Goal: Transaction & Acquisition: Purchase product/service

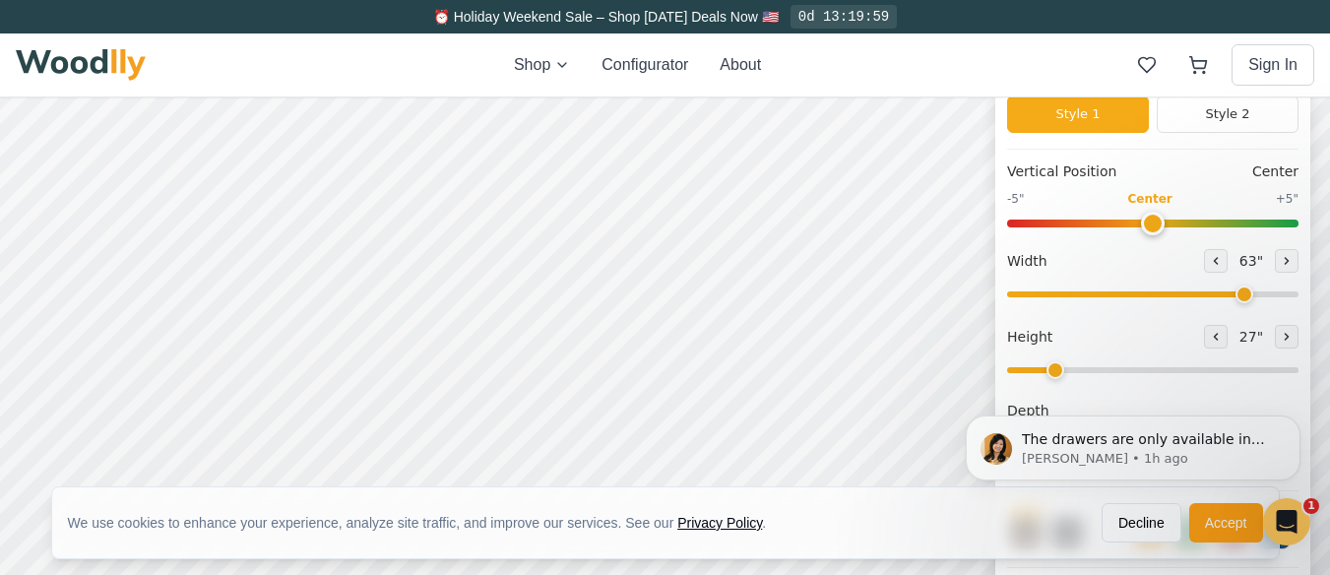
scroll to position [197, 0]
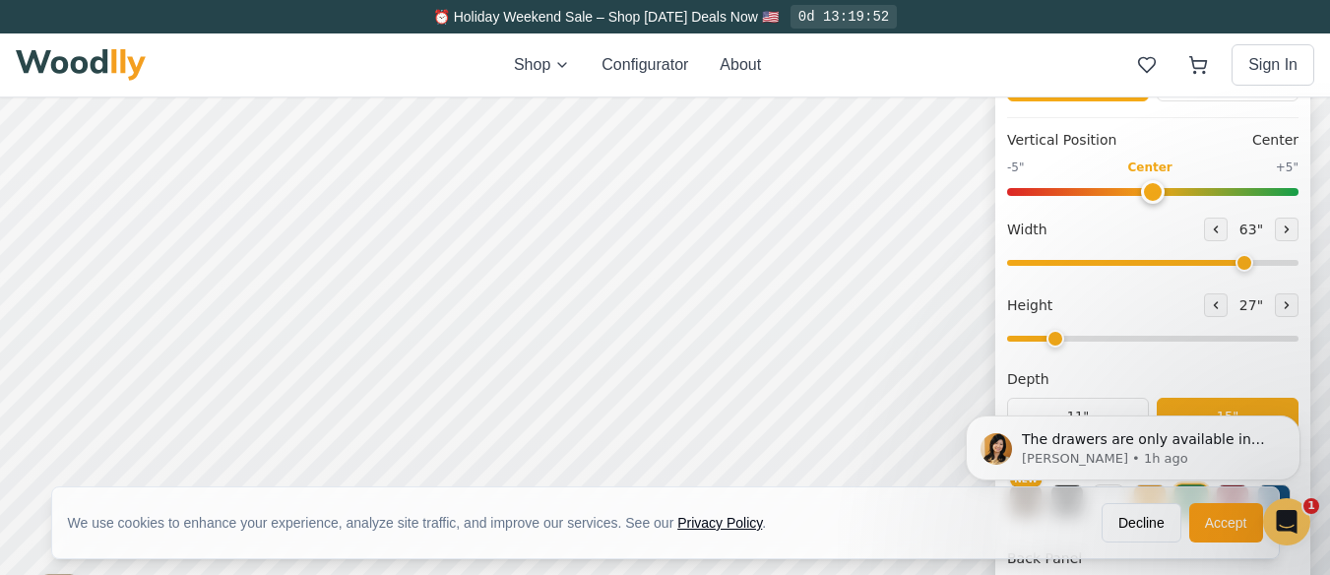
click at [1083, 342] on input "range" at bounding box center [1152, 339] width 291 height 6
click at [1127, 342] on input "range" at bounding box center [1152, 339] width 291 height 6
click at [1077, 341] on input "range" at bounding box center [1152, 339] width 291 height 6
click at [1177, 339] on input "range" at bounding box center [1152, 339] width 291 height 6
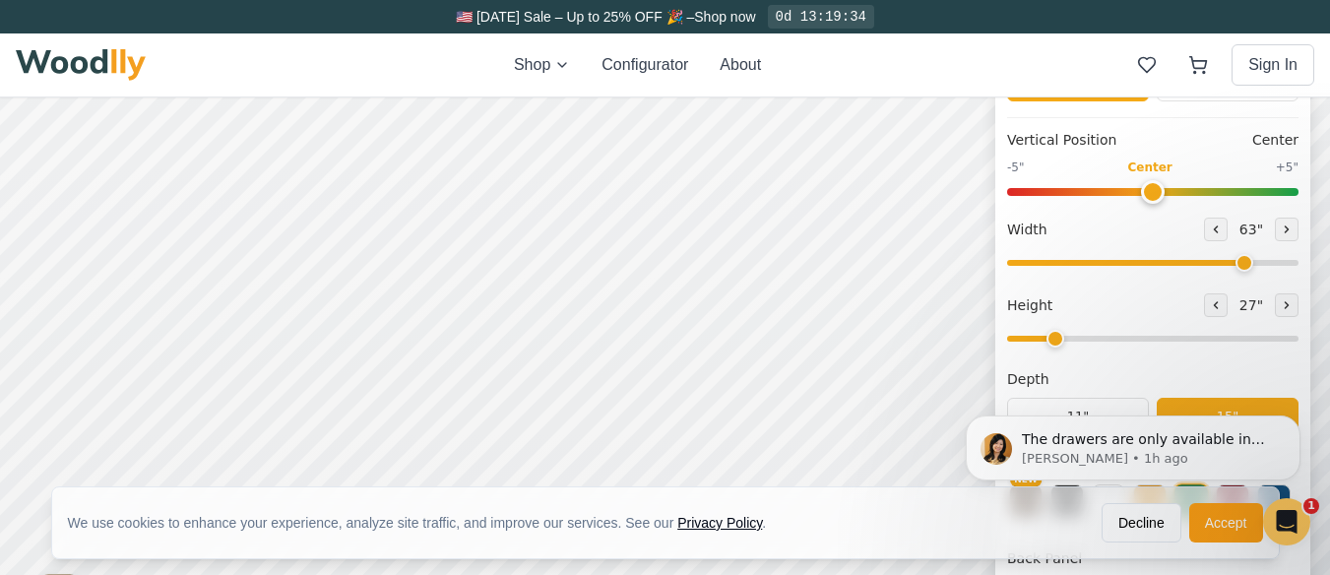
click at [1075, 342] on input "range" at bounding box center [1152, 339] width 291 height 6
click at [1293, 305] on icon at bounding box center [1287, 305] width 12 height 12
click at [1222, 309] on icon at bounding box center [1216, 305] width 12 height 12
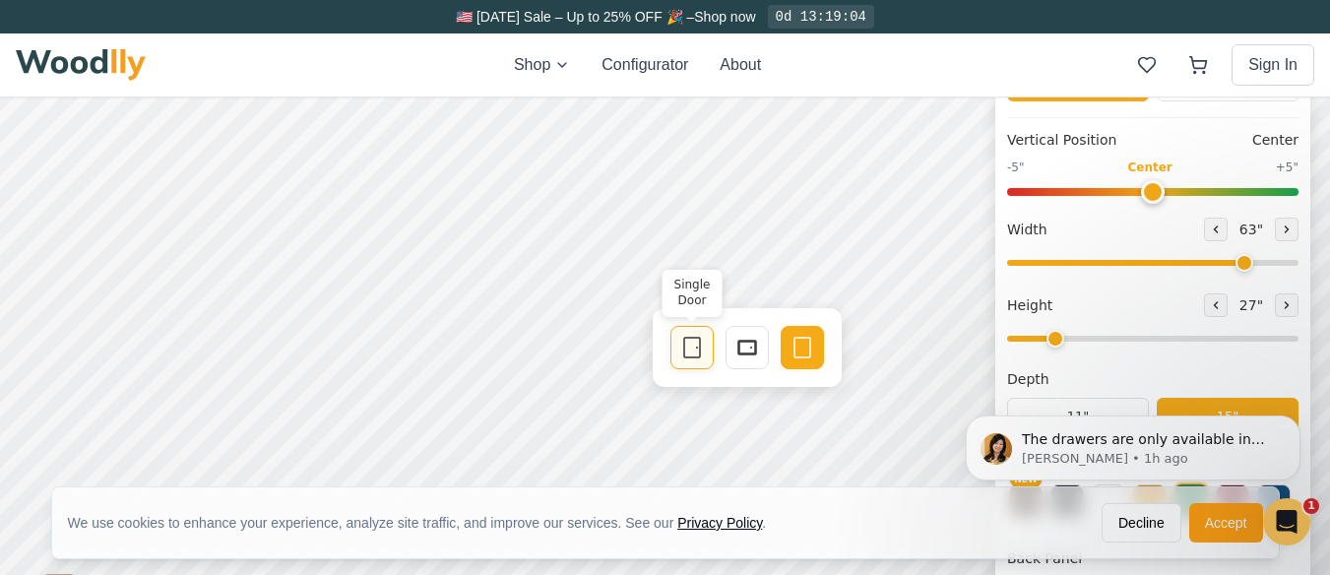
click at [687, 347] on icon at bounding box center [692, 348] width 24 height 24
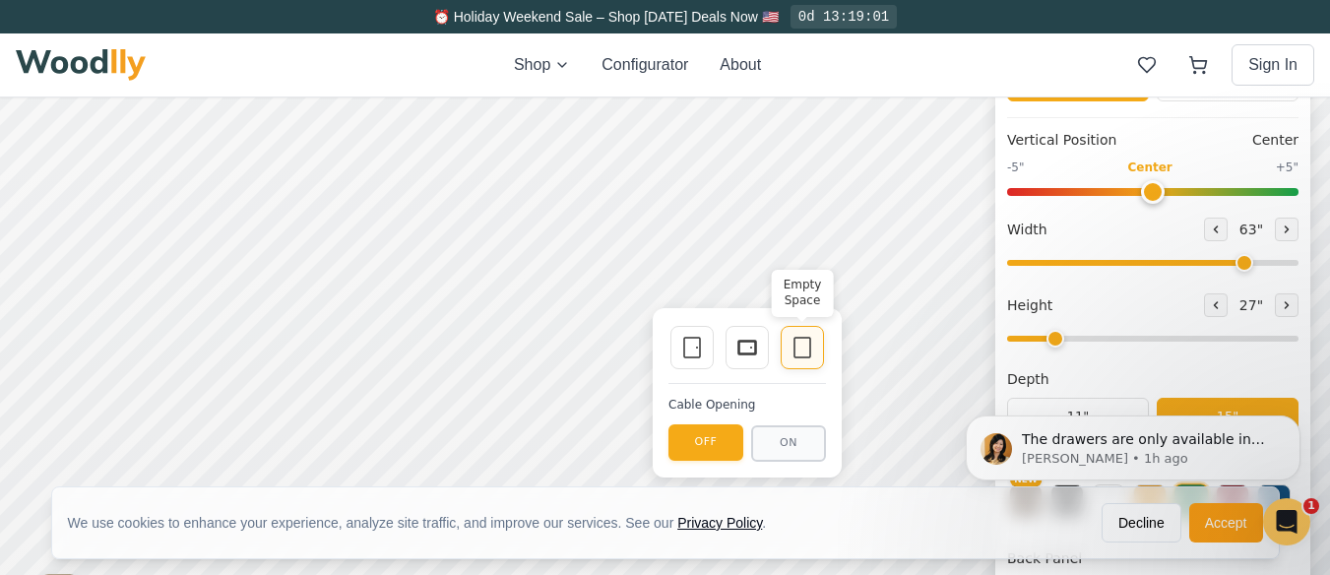
click at [797, 341] on icon at bounding box center [803, 348] width 24 height 24
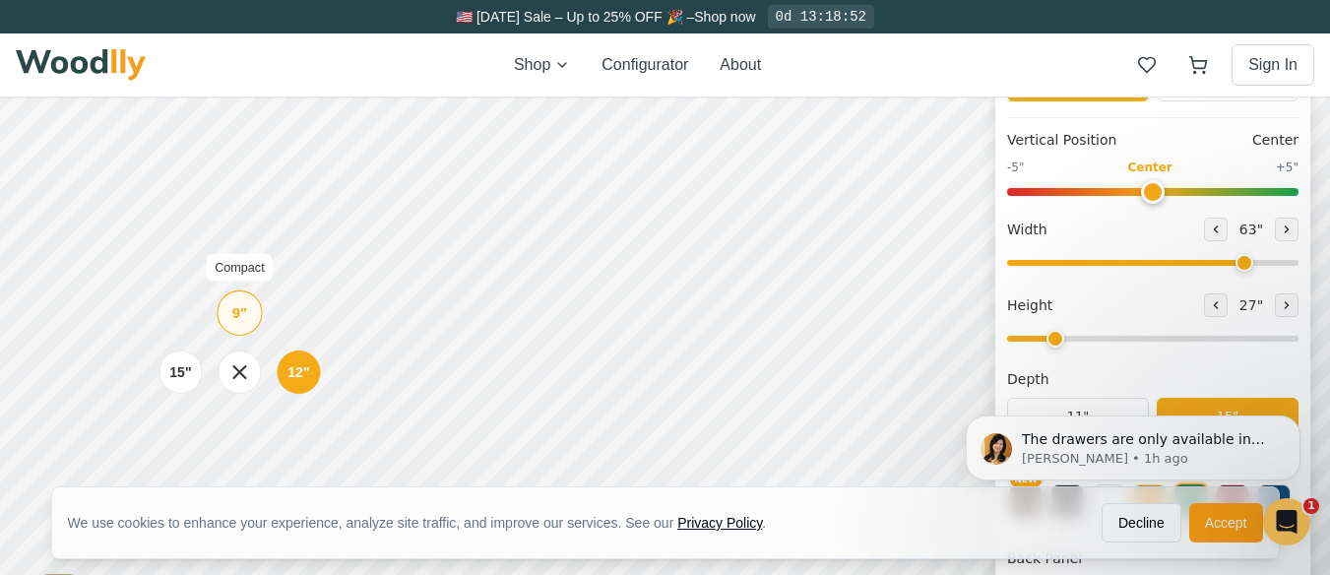
click at [230, 310] on div "9" Compact" at bounding box center [239, 312] width 45 height 45
click at [1083, 345] on div "The drawers are only available in height of 9” and 12”. On 1 height you can add…" at bounding box center [1133, 357] width 362 height 246
click at [1106, 339] on div "The drawers are only available in height of 9” and 12”. On 1 height you can add…" at bounding box center [1133, 357] width 362 height 246
click at [1114, 348] on div "The drawers are only available in height of 9” and 12”. On 1 height you can add…" at bounding box center [1133, 357] width 362 height 246
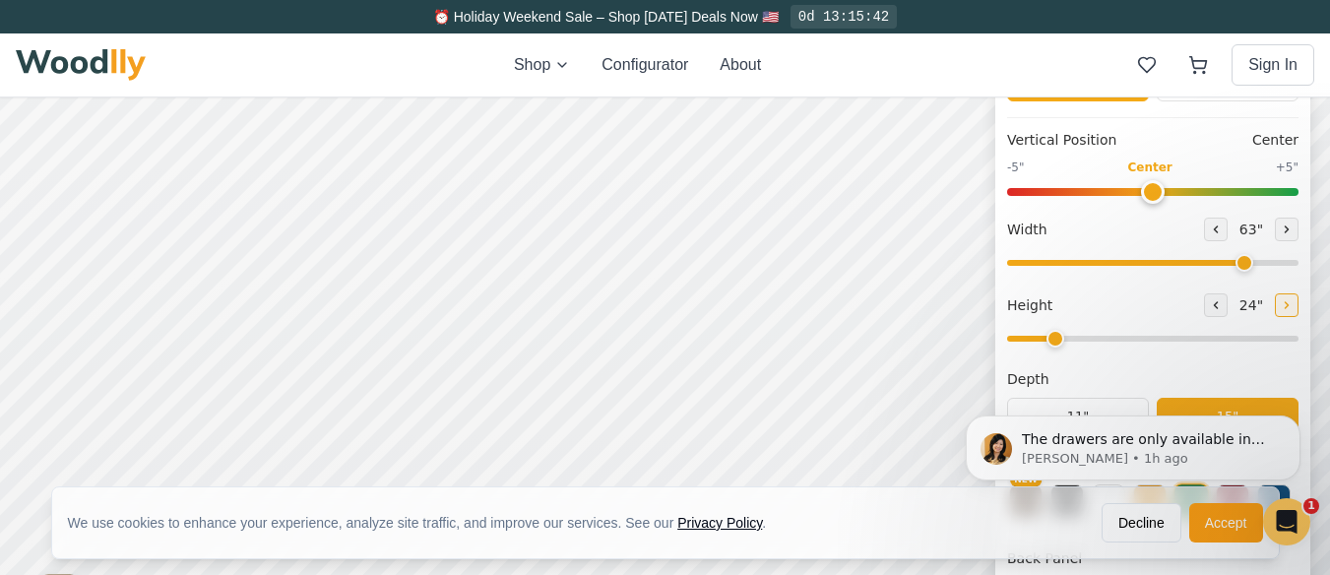
click at [1289, 308] on icon at bounding box center [1287, 305] width 3 height 6
type input "3"
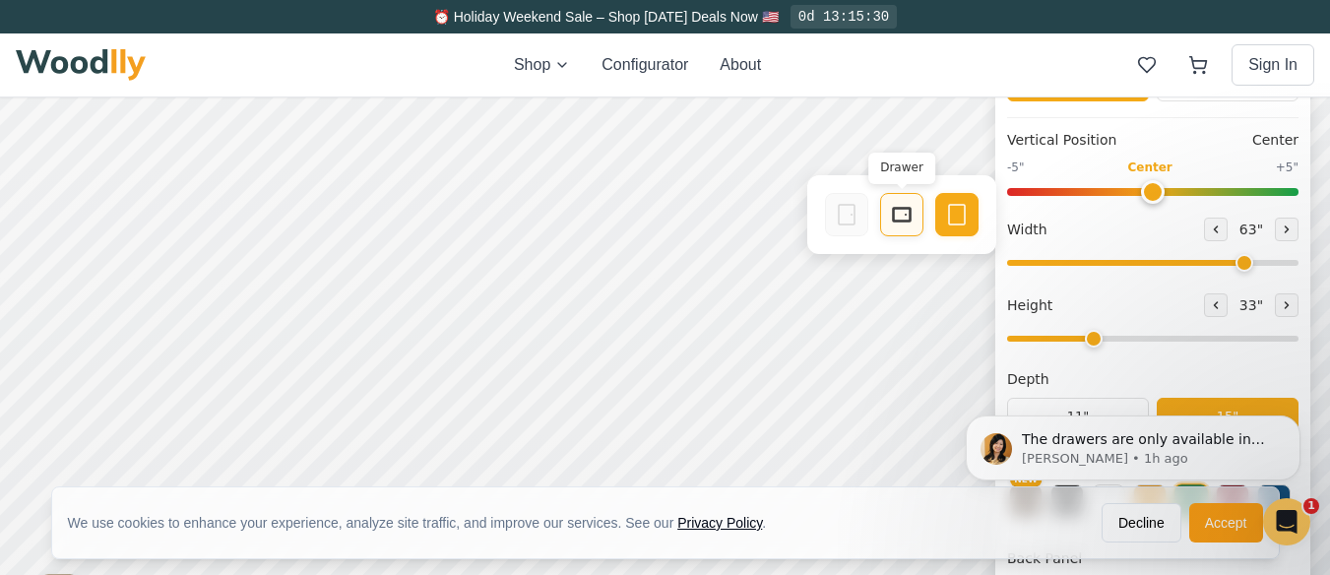
click at [903, 213] on icon at bounding box center [902, 215] width 24 height 24
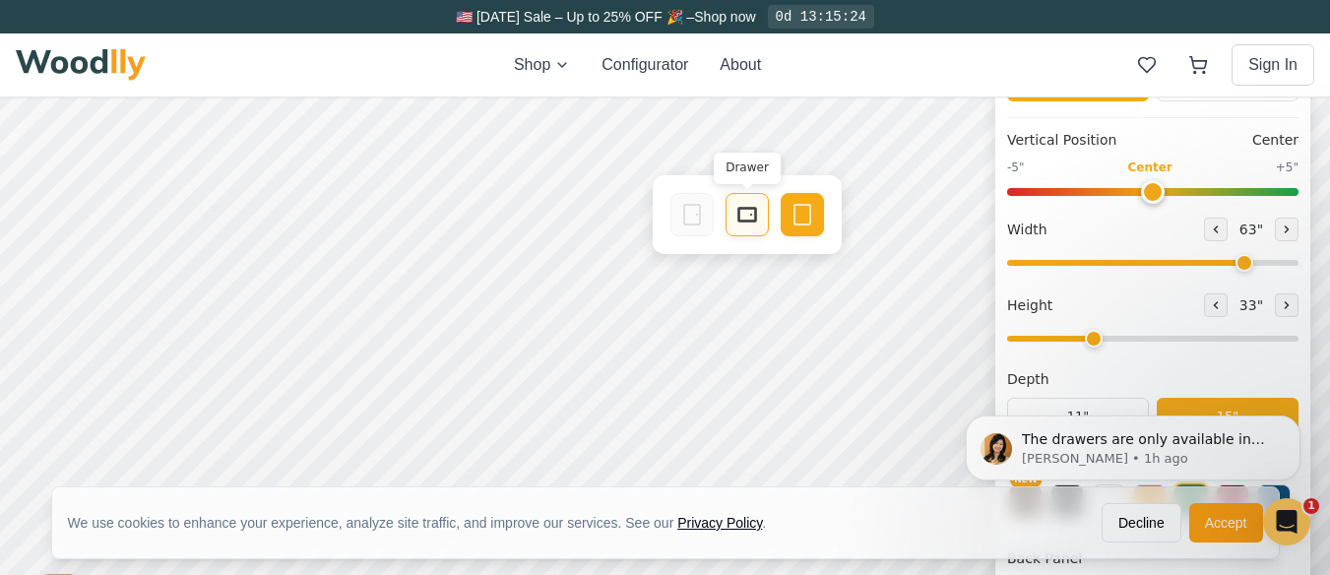
click at [749, 209] on rect at bounding box center [747, 215] width 16 height 12
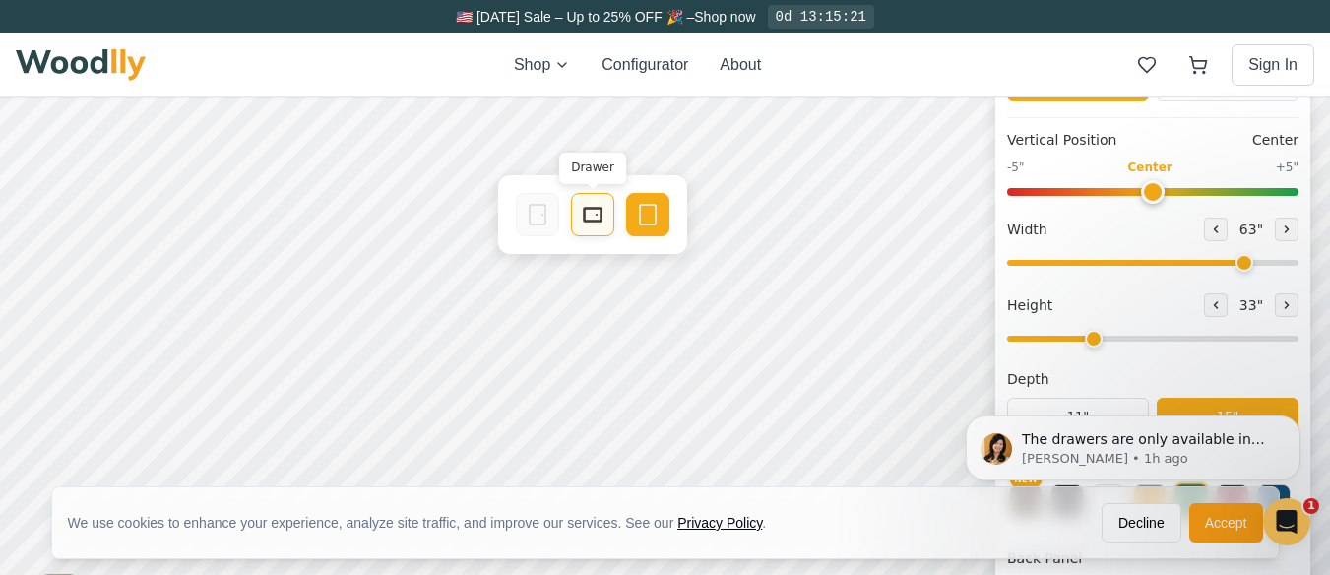
click at [588, 207] on icon at bounding box center [593, 215] width 24 height 24
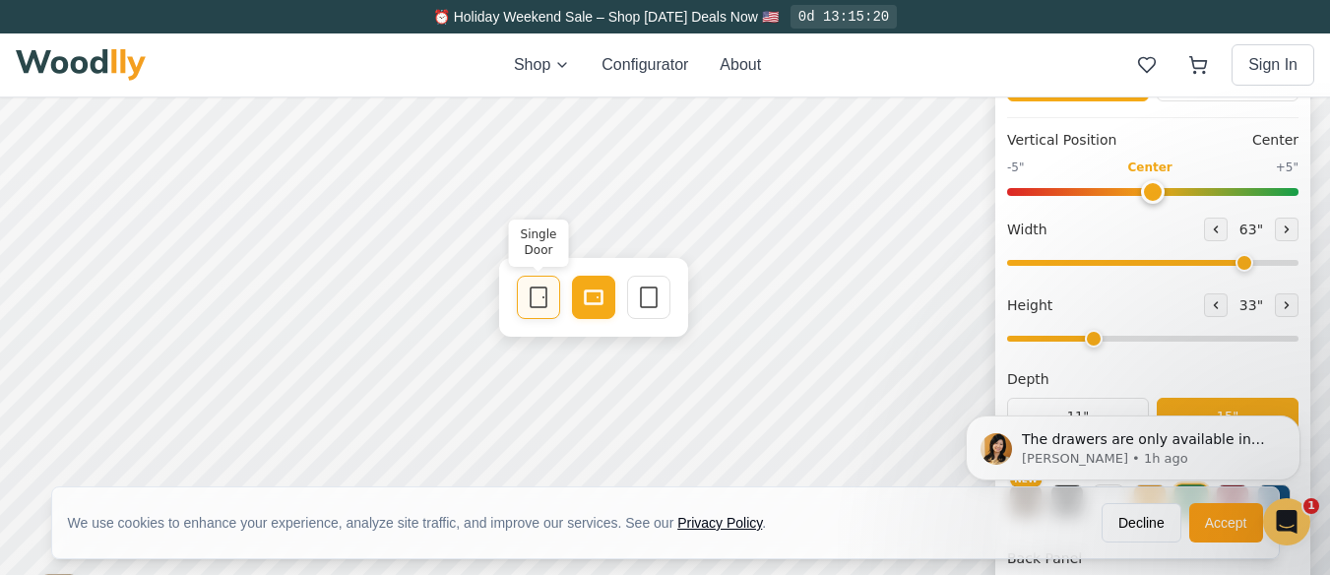
click at [544, 297] on icon at bounding box center [539, 297] width 24 height 24
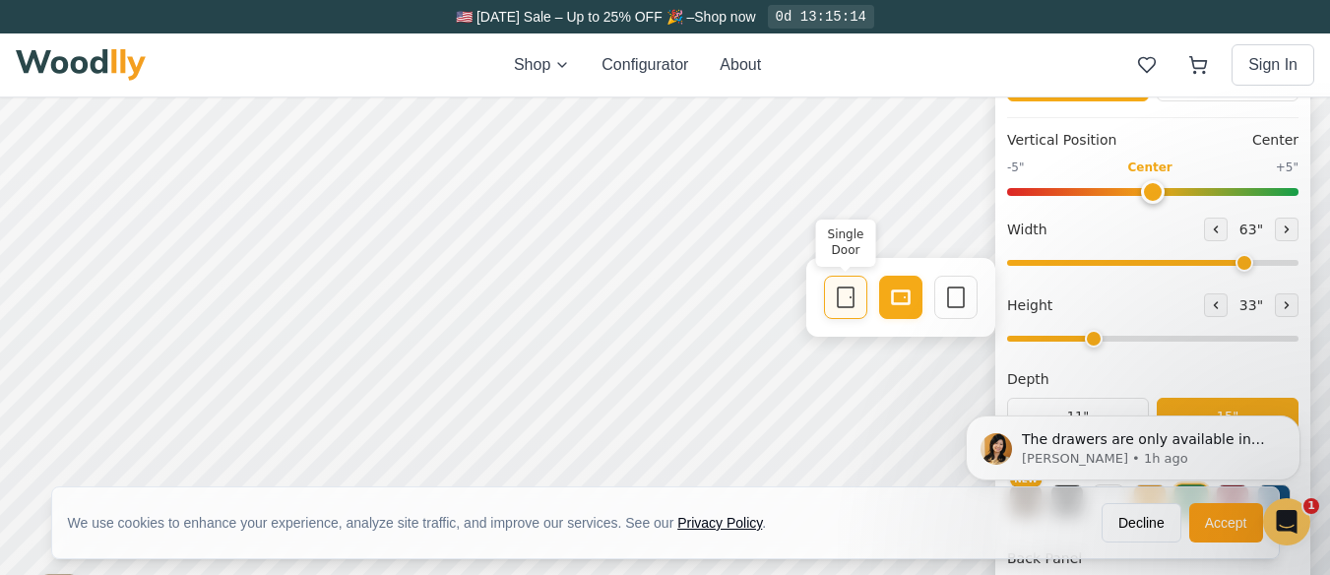
click at [848, 298] on icon at bounding box center [846, 297] width 24 height 24
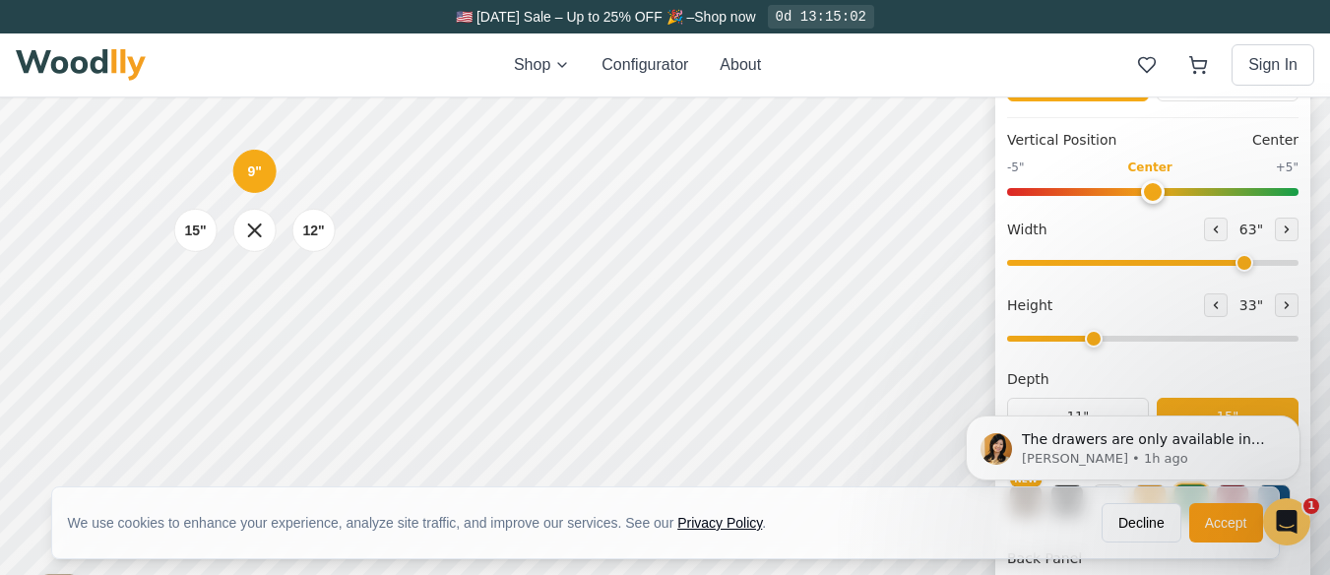
click at [243, 320] on div "9" 12" 15"" at bounding box center [255, 230] width 197 height 197
click at [256, 312] on div "9" 12" 15"" at bounding box center [255, 230] width 197 height 197
click at [253, 224] on icon at bounding box center [254, 230] width 25 height 25
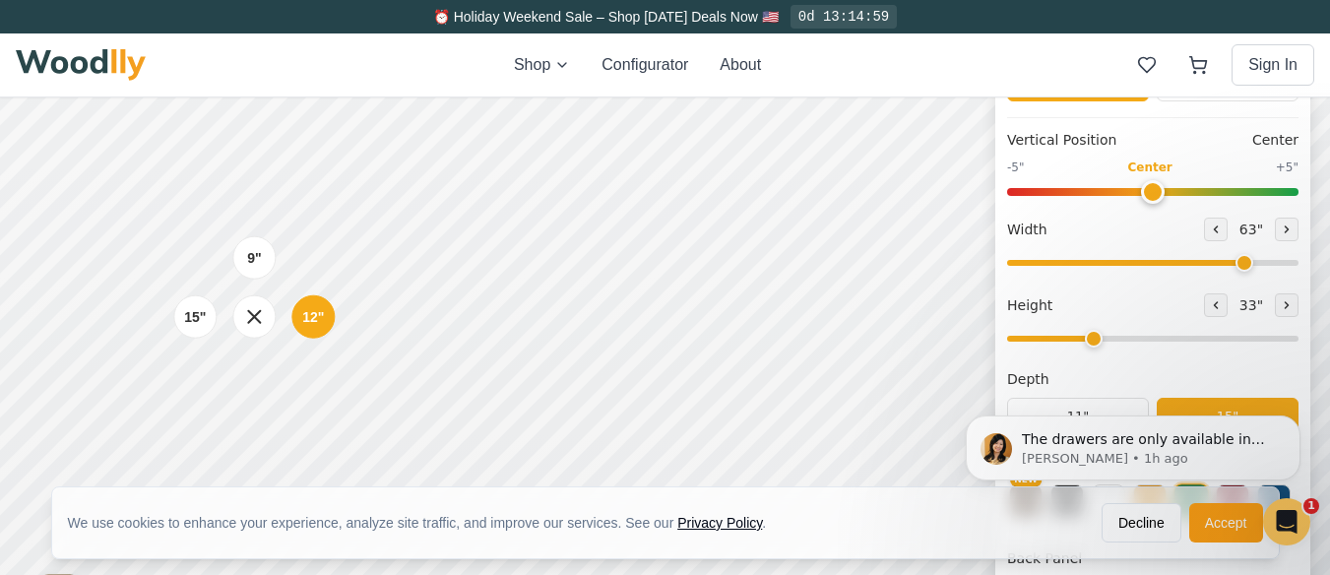
click at [325, 376] on div "9" 12" 15"" at bounding box center [254, 317] width 197 height 197
click at [251, 309] on icon at bounding box center [254, 316] width 25 height 25
click at [1235, 266] on input "range" at bounding box center [1152, 263] width 291 height 6
click at [1250, 264] on input "range" at bounding box center [1152, 263] width 291 height 6
click at [1218, 228] on icon at bounding box center [1216, 229] width 3 height 6
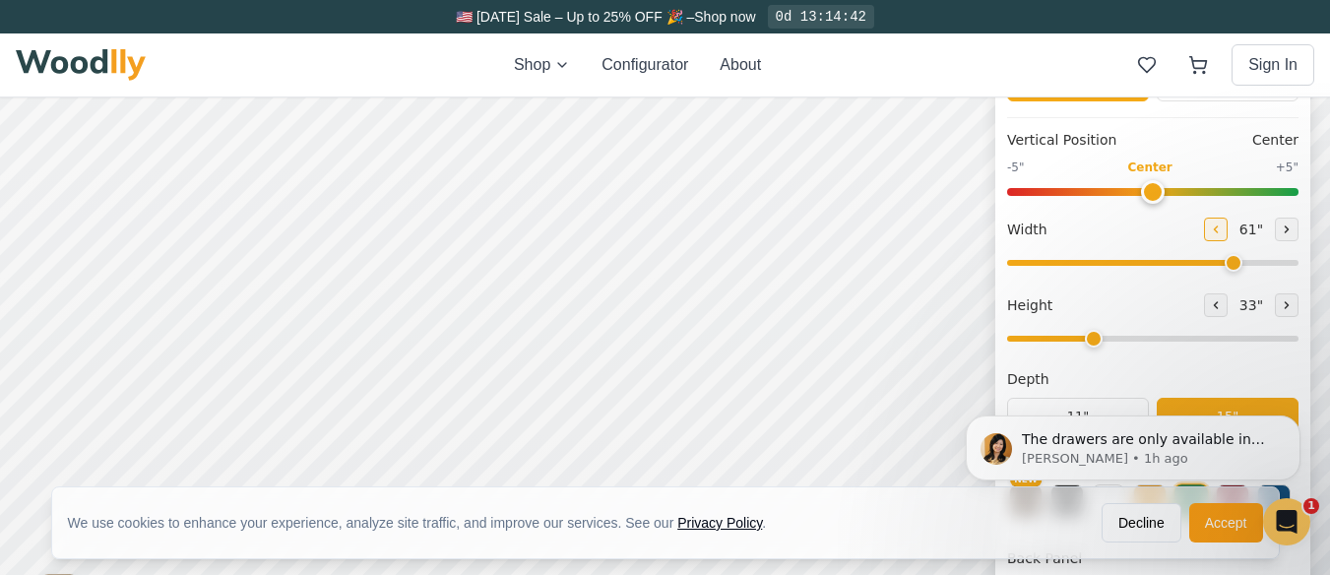
click at [1218, 228] on icon at bounding box center [1216, 229] width 3 height 6
type input "60"
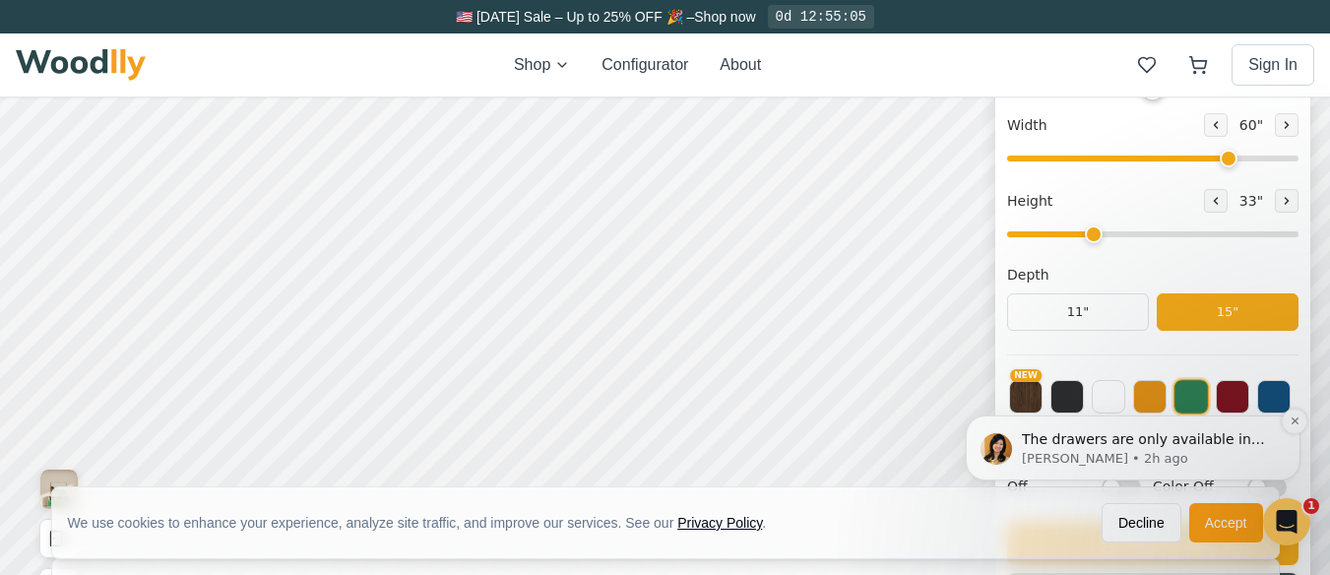
scroll to position [394, 0]
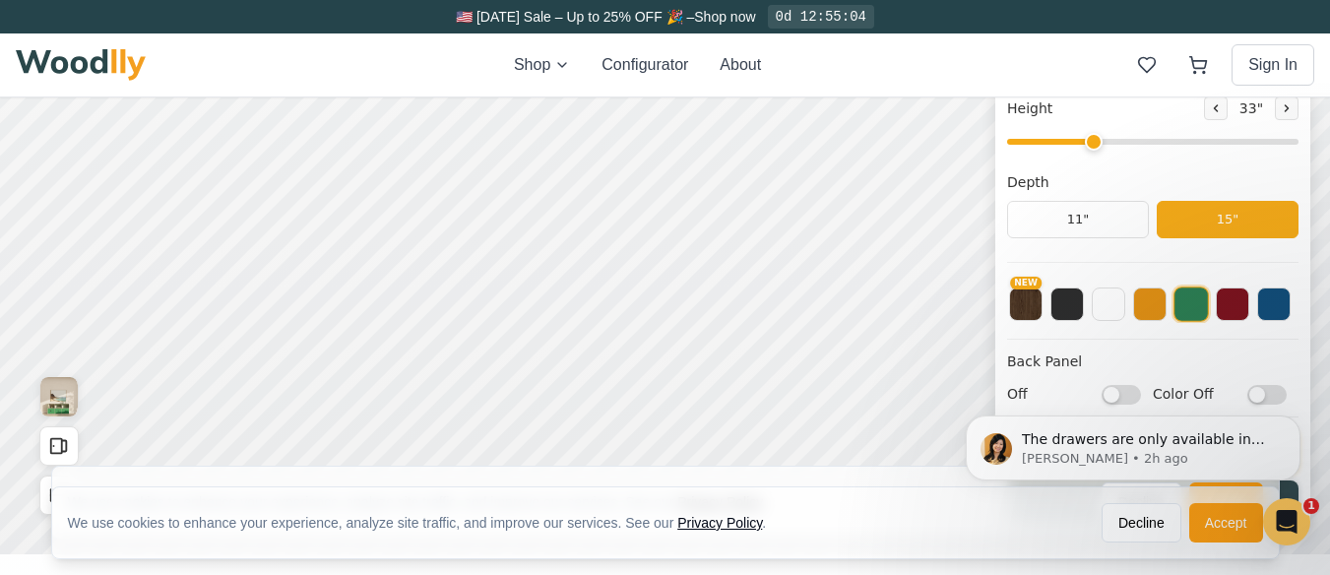
click at [1065, 318] on div "The drawers are only available in height of 9” and 12”. On 1 height you can add…" at bounding box center [1133, 357] width 362 height 246
click at [1070, 309] on div "The drawers are only available in height of 9” and 12”. On 1 height you can add…" at bounding box center [1133, 357] width 362 height 246
click at [1041, 307] on button "NEW" at bounding box center [1025, 301] width 33 height 33
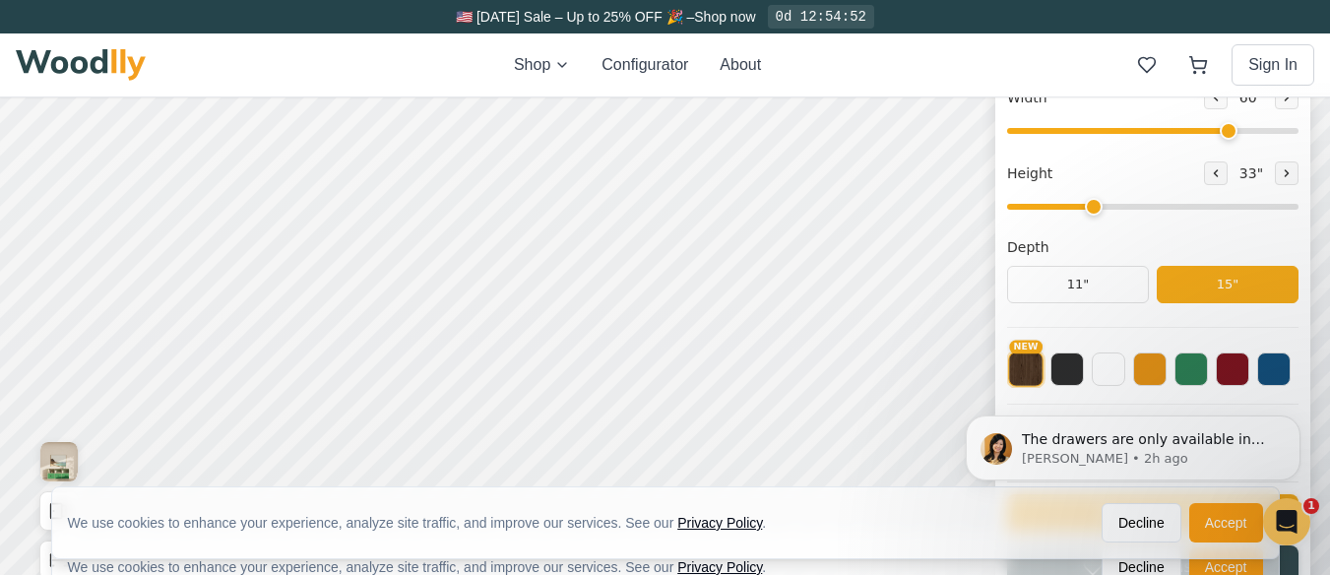
scroll to position [295, 0]
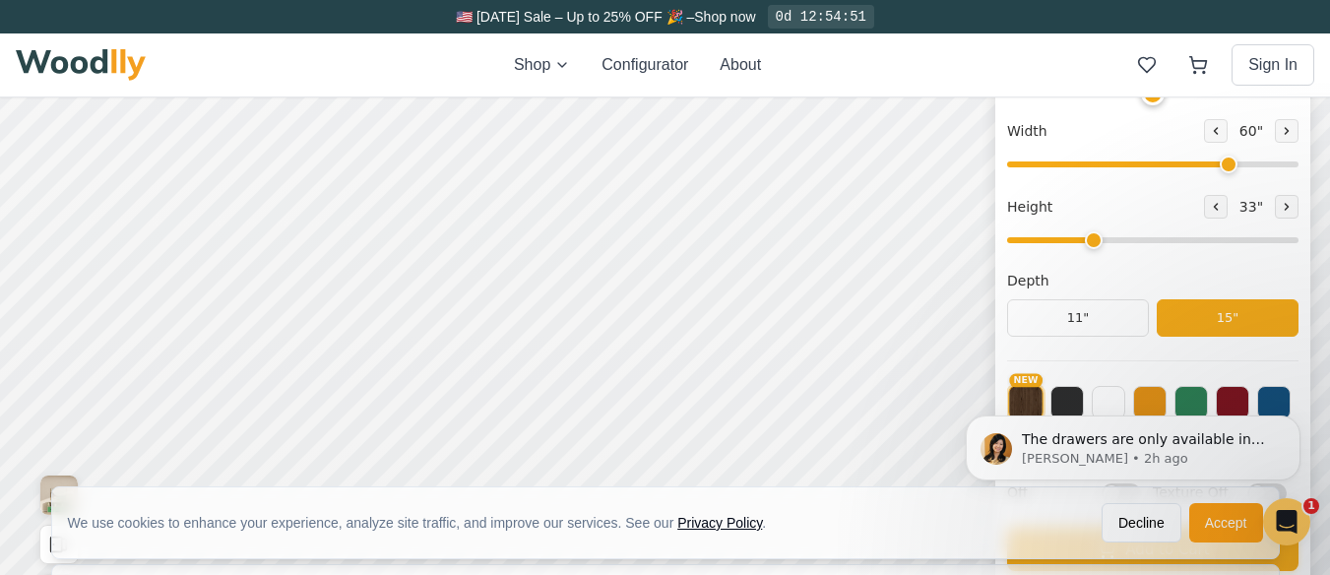
click at [1072, 400] on div "The drawers are only available in height of 9” and 12”. On 1 height you can add…" at bounding box center [1133, 357] width 362 height 246
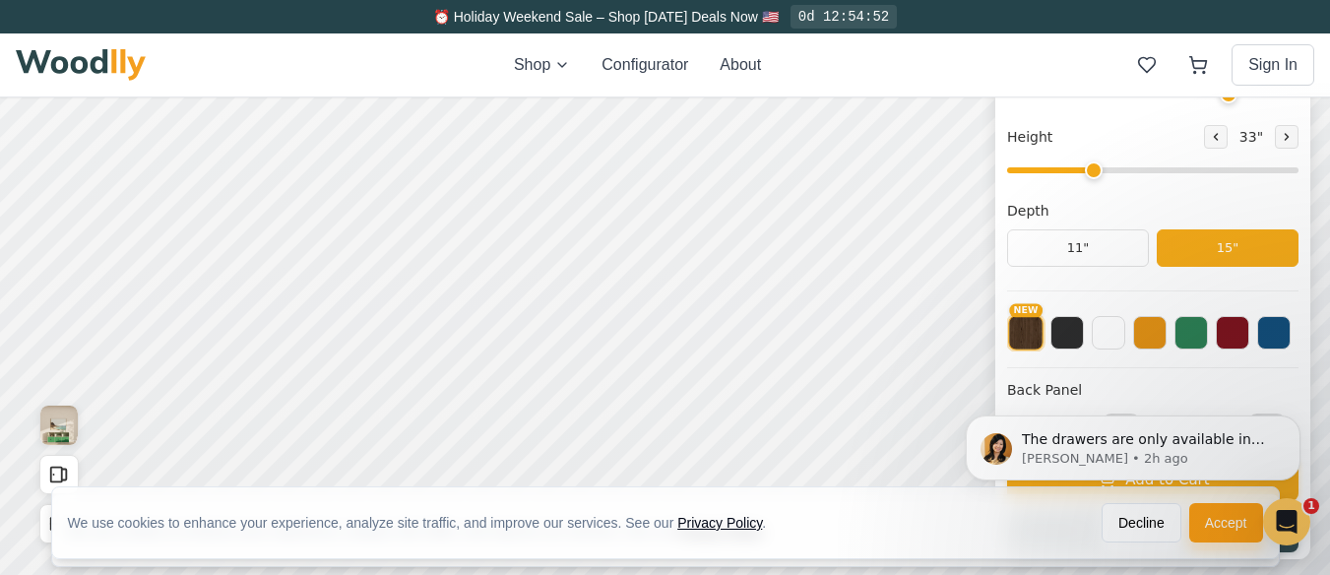
scroll to position [394, 0]
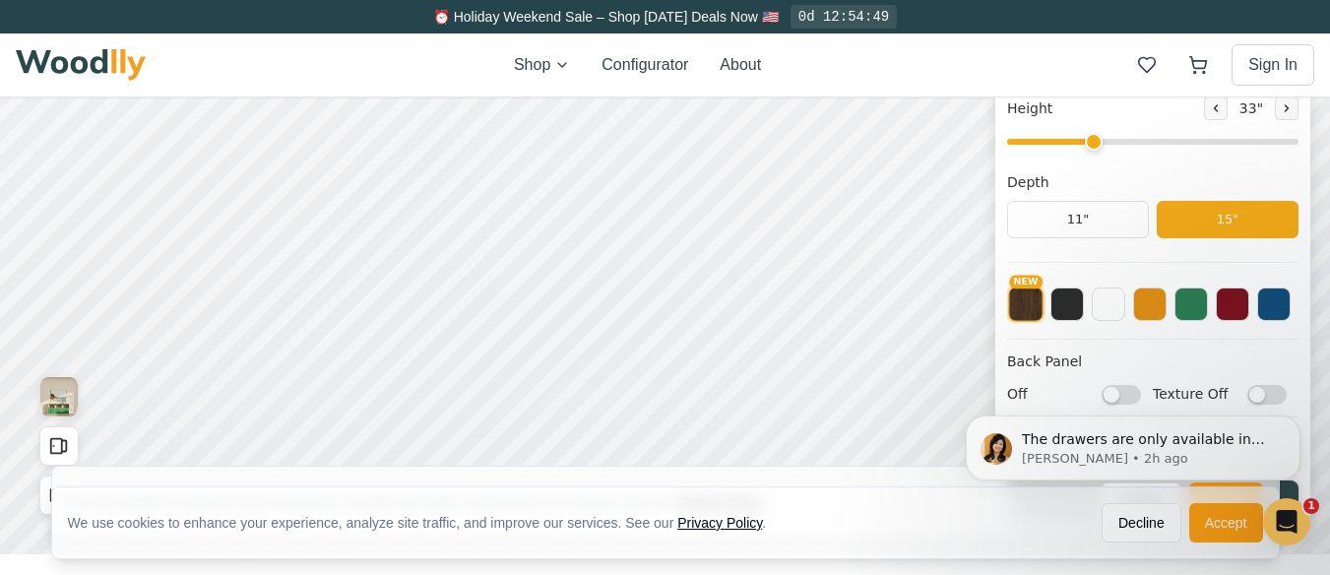
click at [1140, 306] on div "The drawers are only available in height of 9” and 12”. On 1 height you can add…" at bounding box center [1133, 357] width 362 height 246
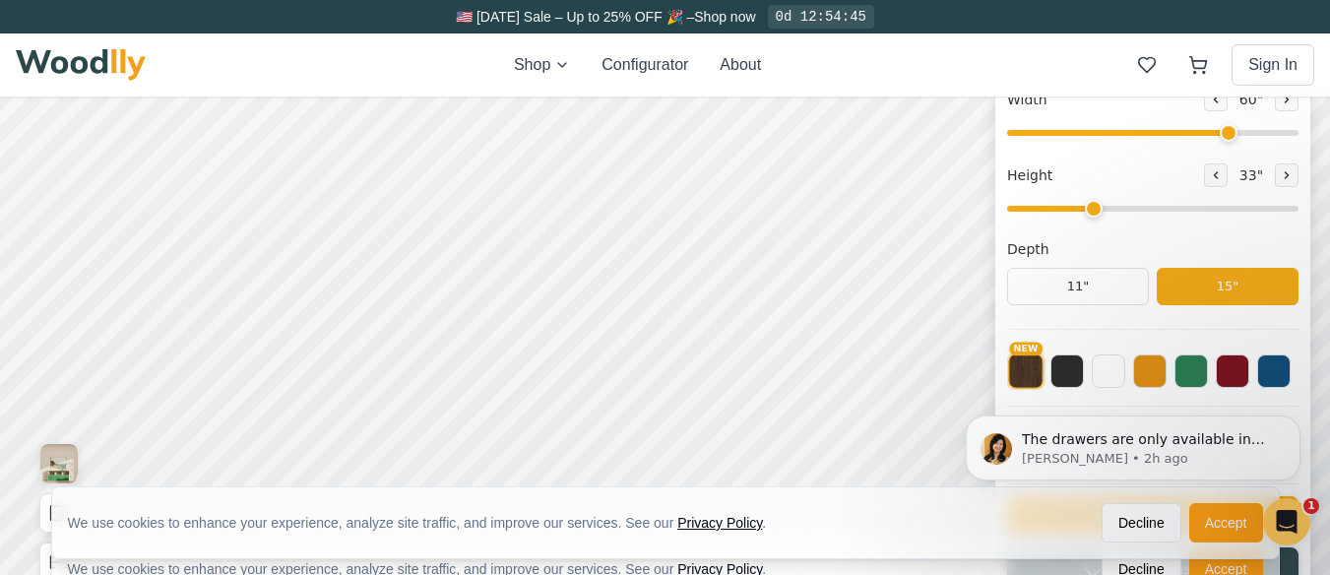
scroll to position [295, 0]
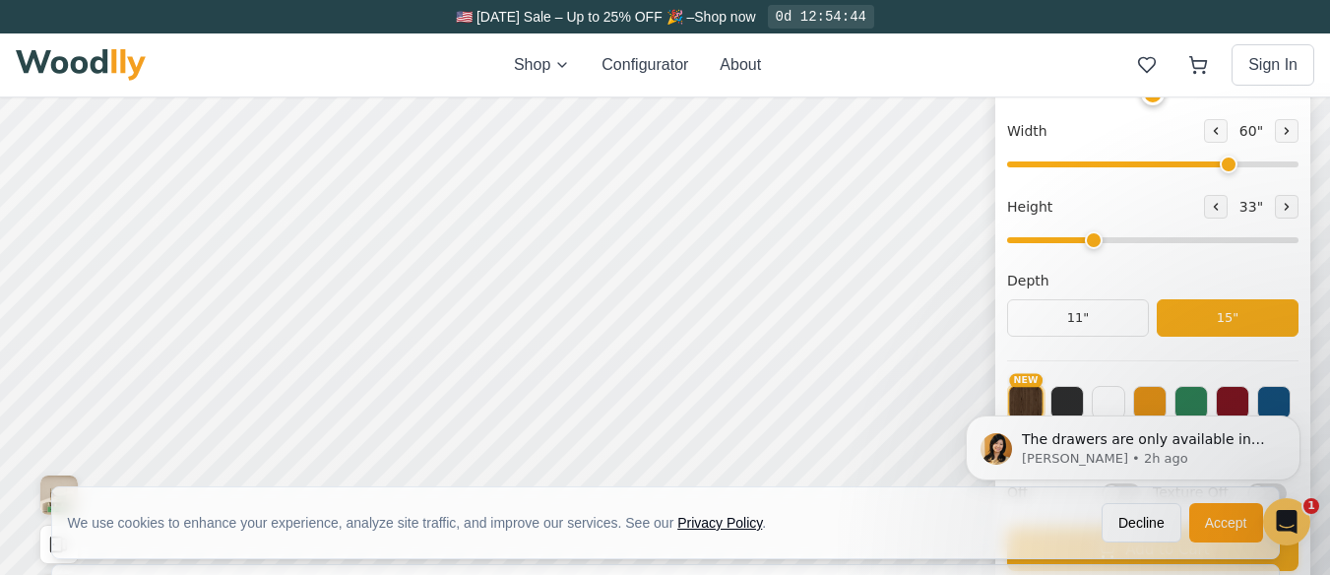
click at [1021, 392] on div "The drawers are only available in height of 9” and 12”. On 1 height you can add…" at bounding box center [1133, 357] width 362 height 246
click at [1150, 400] on div "The drawers are only available in height of 9” and 12”. On 1 height you can add…" at bounding box center [1133, 357] width 362 height 246
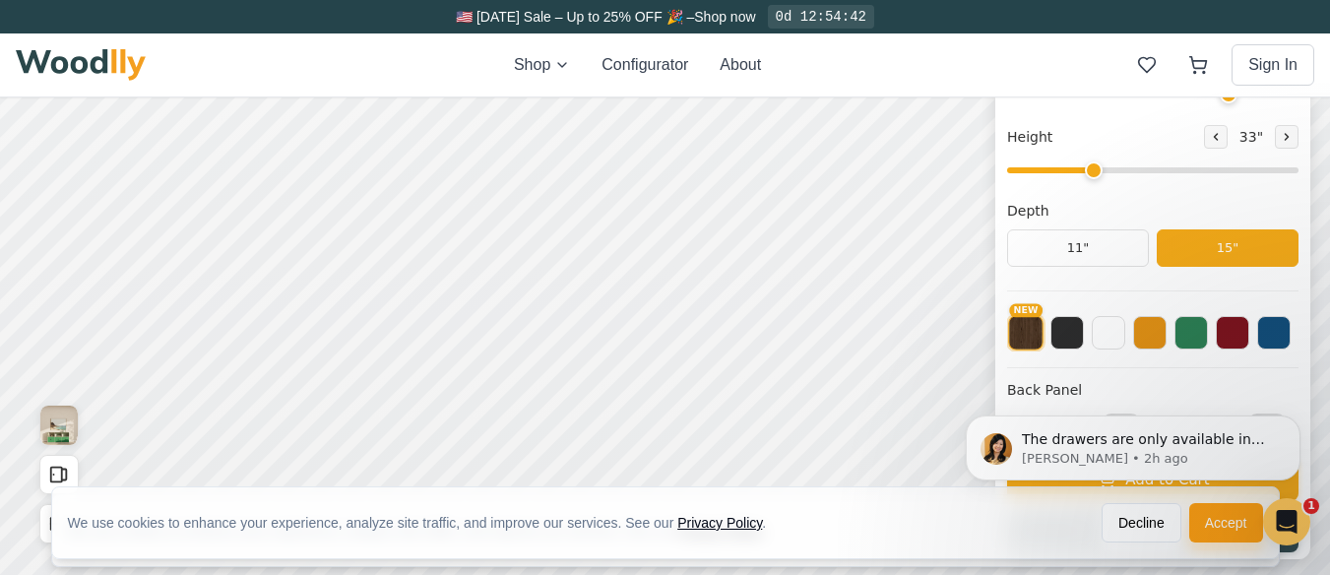
scroll to position [394, 0]
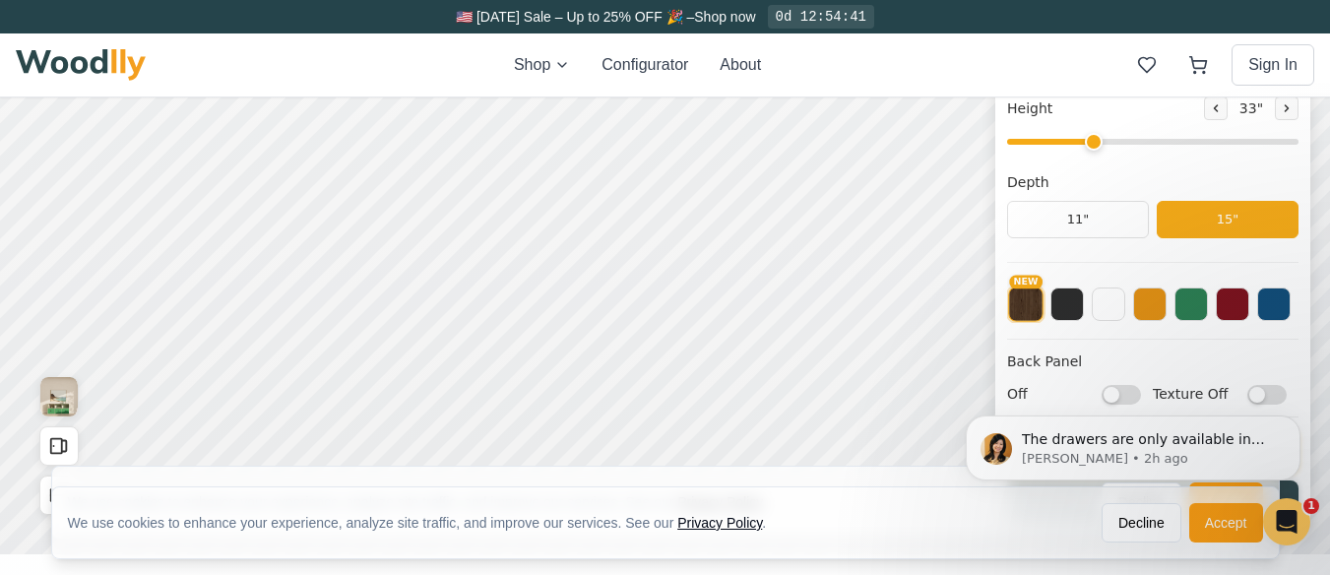
click at [1152, 318] on div "The drawers are only available in height of 9” and 12”. On 1 height you can add…" at bounding box center [1133, 357] width 362 height 246
drag, startPoint x: 1108, startPoint y: 397, endPoint x: 1134, endPoint y: 396, distance: 25.6
click at [1134, 396] on div "The drawers are only available in height of 9” and 12”. On 1 height you can add…" at bounding box center [1133, 357] width 362 height 246
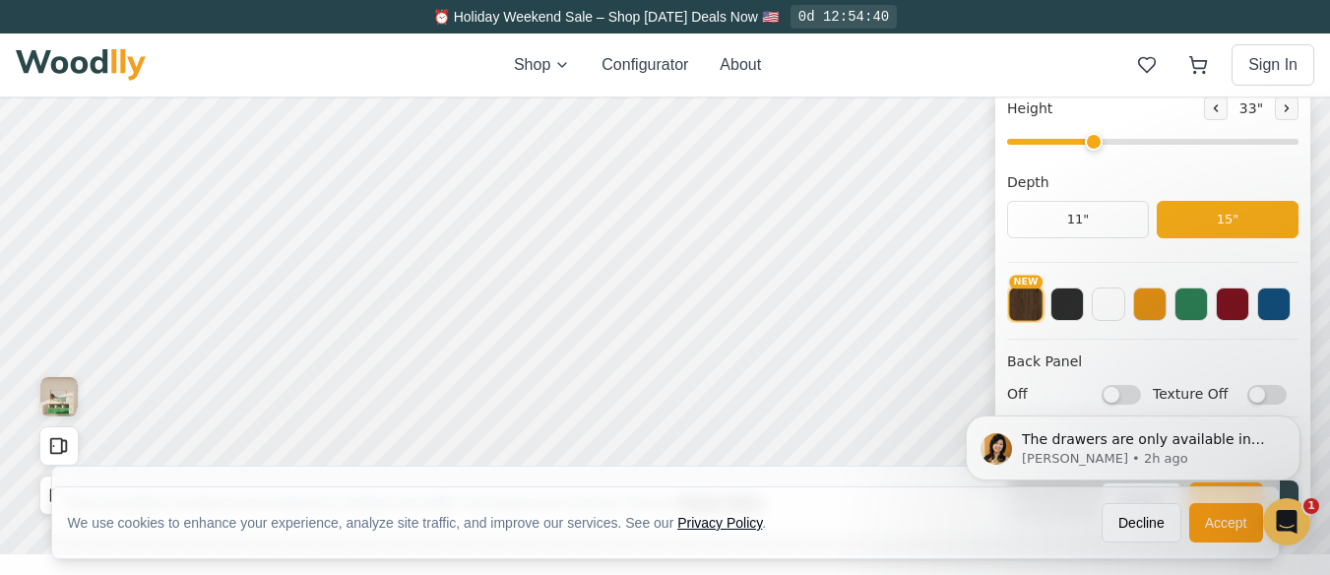
click at [1116, 398] on div "The drawers are only available in height of 9” and 12”. On 1 height you can add…" at bounding box center [1133, 357] width 362 height 246
click at [1131, 395] on div "The drawers are only available in height of 9” and 12”. On 1 height you can add…" at bounding box center [1133, 357] width 362 height 246
click at [1140, 398] on div "The drawers are only available in height of 9” and 12”. On 1 height you can add…" at bounding box center [1133, 357] width 362 height 246
click at [1143, 399] on div "The drawers are only available in height of 9” and 12”. On 1 height you can add…" at bounding box center [1133, 357] width 362 height 246
click at [1110, 399] on div "The drawers are only available in height of 9” and 12”. On 1 height you can add…" at bounding box center [1133, 357] width 362 height 246
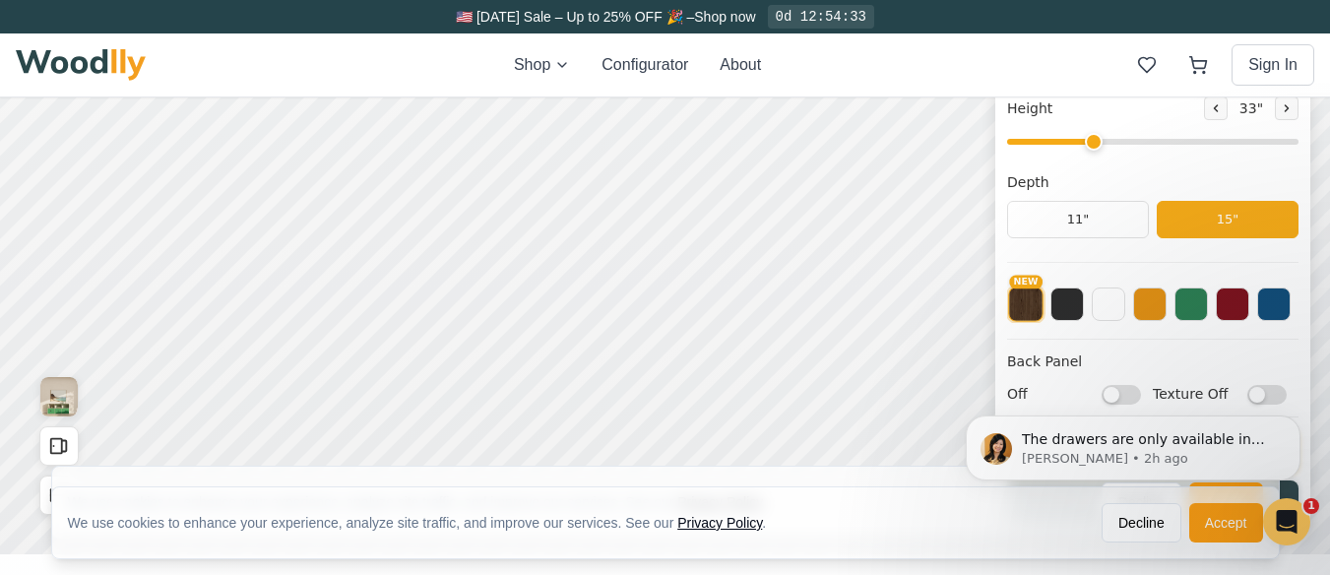
drag, startPoint x: 1250, startPoint y: 394, endPoint x: 1290, endPoint y: 392, distance: 39.4
click at [1290, 392] on div "The drawers are only available in height of 9” and 12”. On 1 height you can add…" at bounding box center [1133, 357] width 362 height 246
click at [1198, 315] on div "The drawers are only available in height of 9” and 12”. On 1 height you can add…" at bounding box center [1133, 357] width 362 height 246
click at [1197, 312] on div "The drawers are only available in height of 9” and 12”. On 1 height you can add…" at bounding box center [1133, 357] width 362 height 246
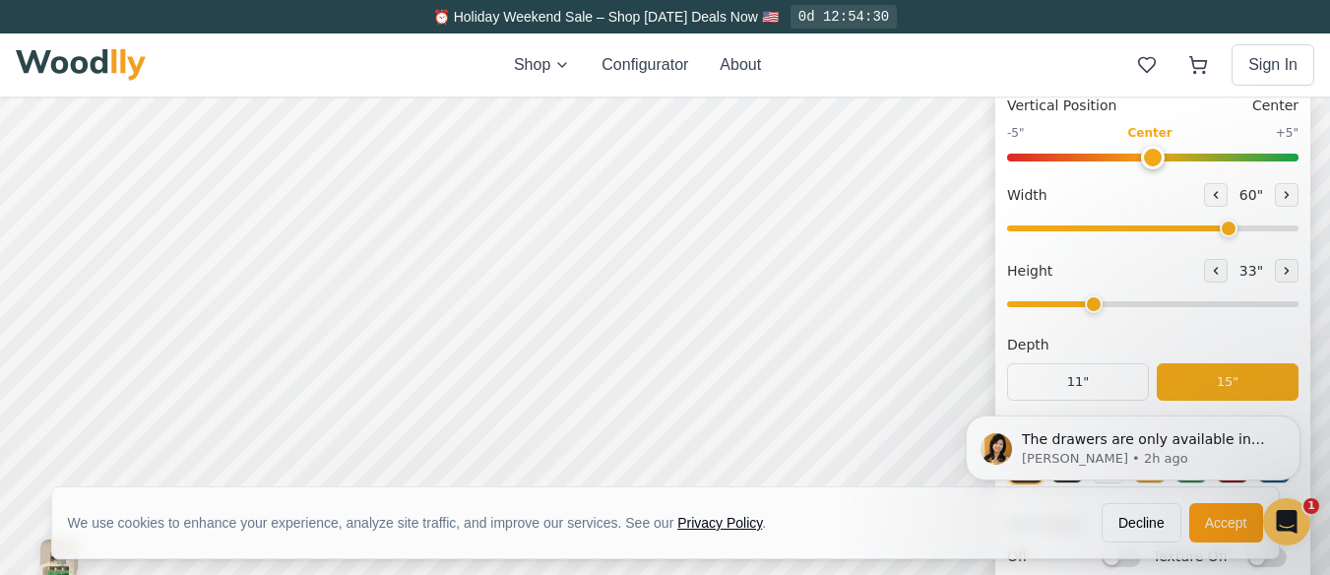
scroll to position [295, 0]
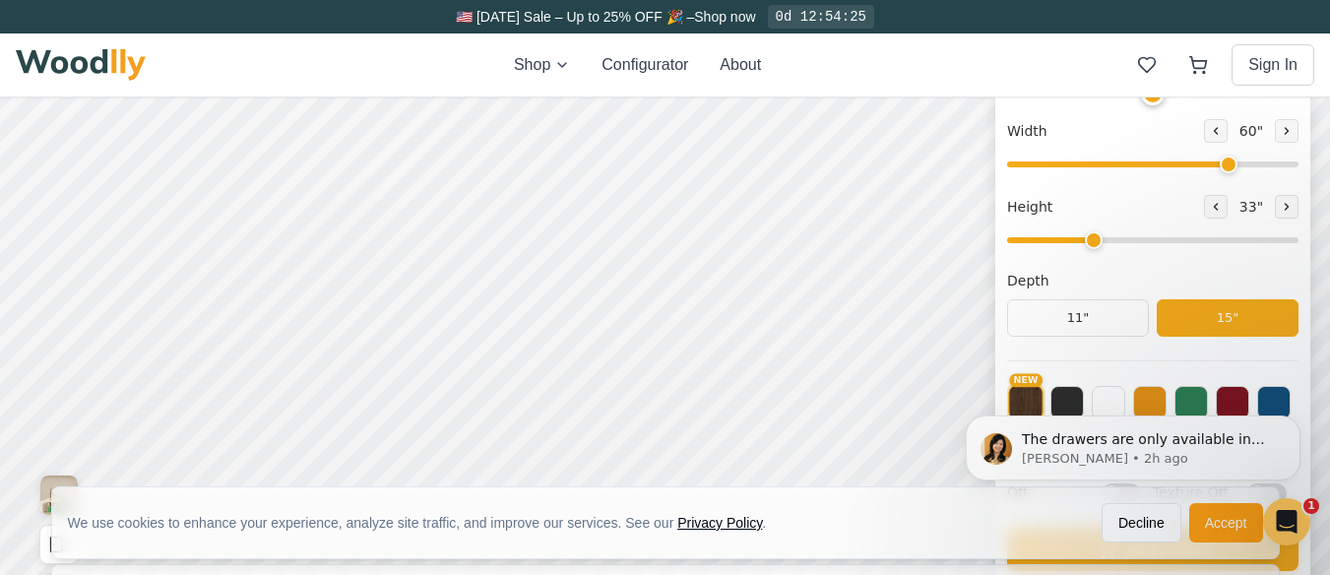
click at [1193, 399] on div "The drawers are only available in height of 9” and 12”. On 1 height you can add…" at bounding box center [1133, 357] width 362 height 246
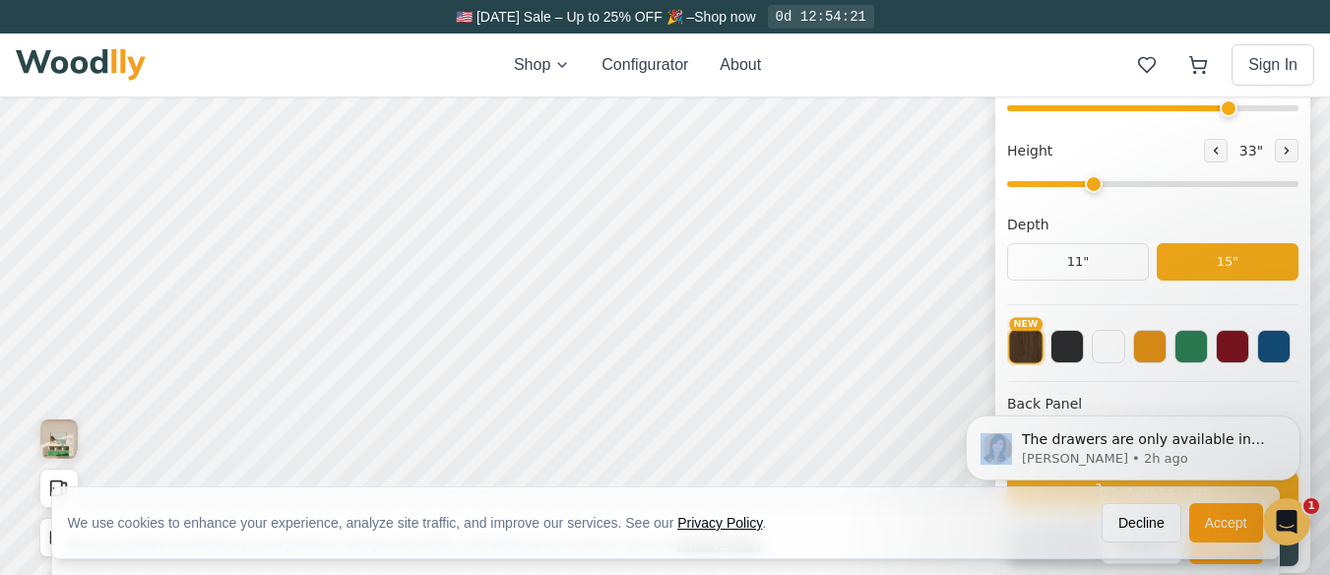
scroll to position [394, 0]
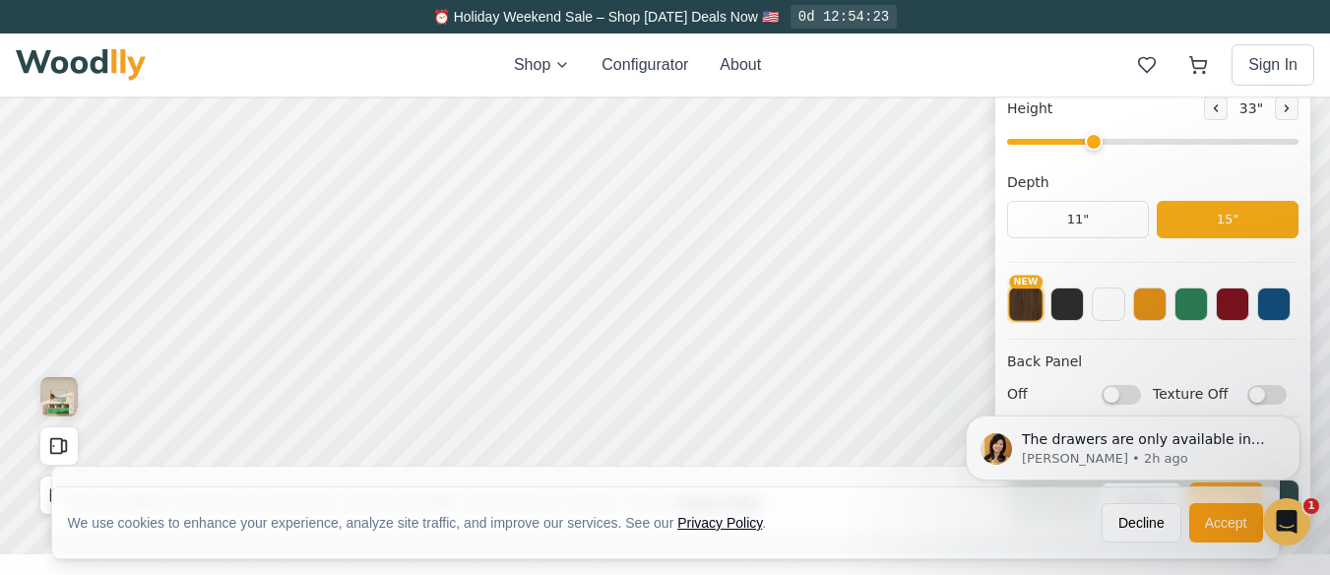
click at [1193, 307] on div "The drawers are only available in height of 9” and 12”. On 1 height you can add…" at bounding box center [1133, 357] width 362 height 246
click at [1122, 221] on button "11"" at bounding box center [1078, 219] width 142 height 37
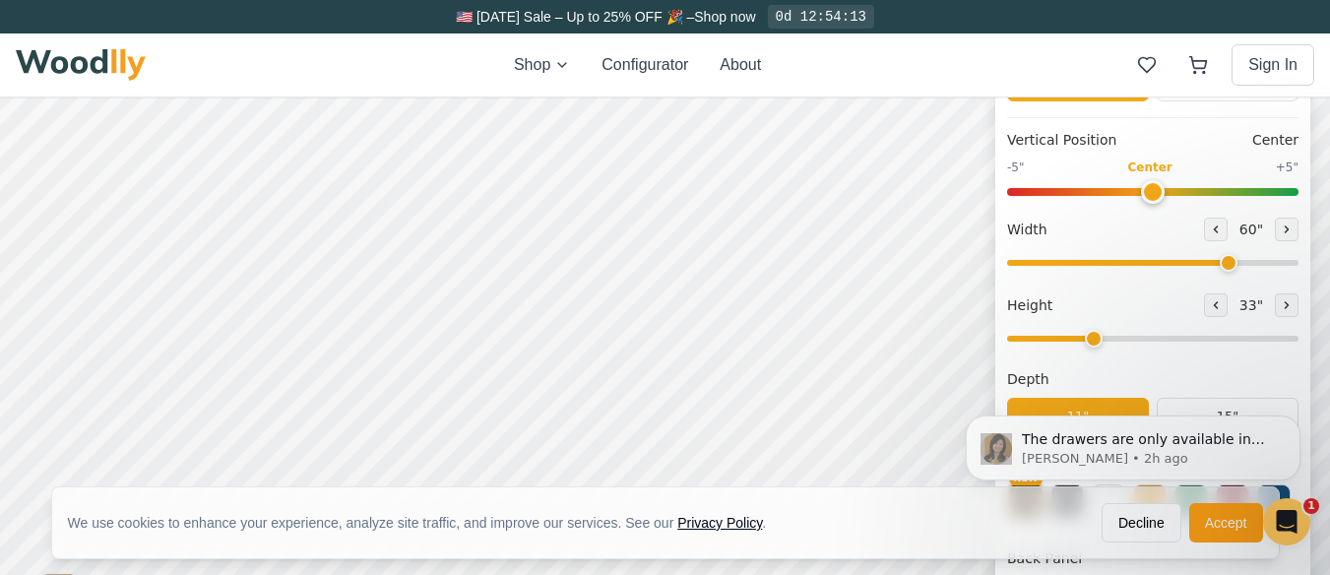
scroll to position [7, 0]
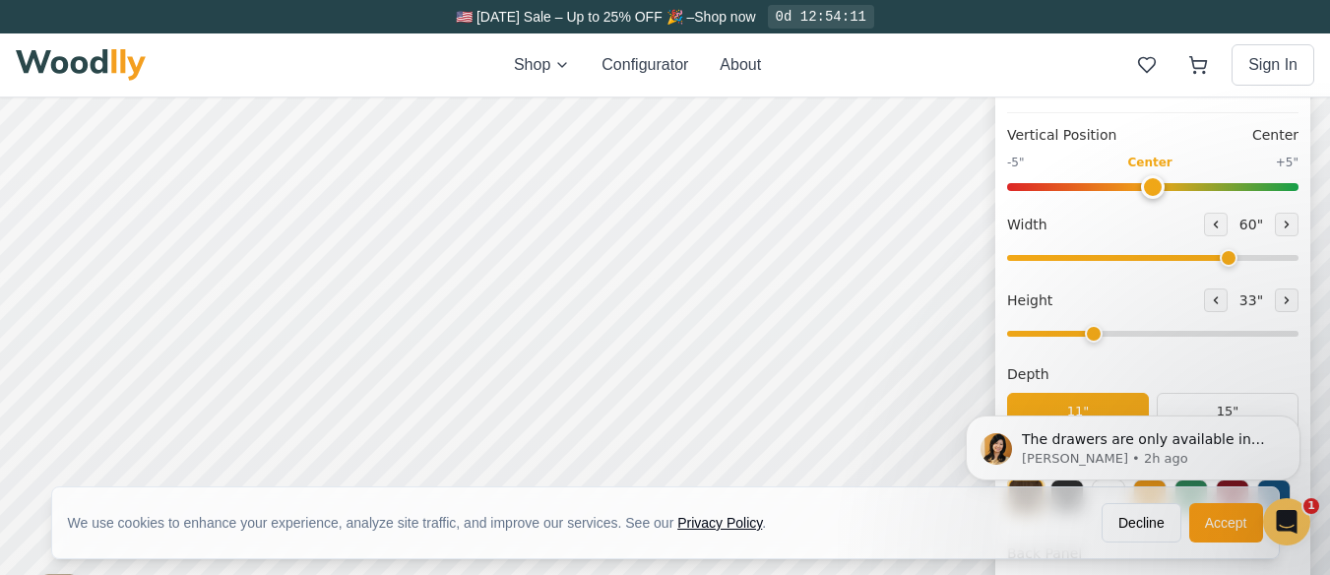
click at [1240, 404] on body "The drawers are only available in height of 9” and 12”. On 1 height you can add…" at bounding box center [1133, 448] width 378 height 132
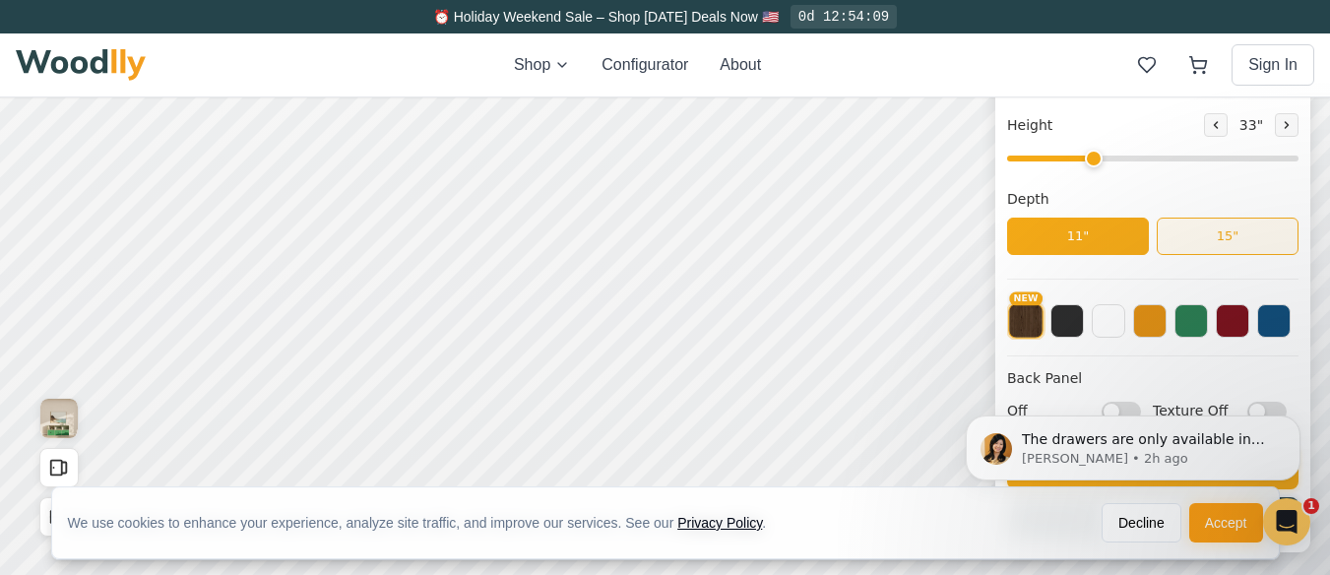
click at [1228, 234] on button "15"" at bounding box center [1228, 236] width 142 height 37
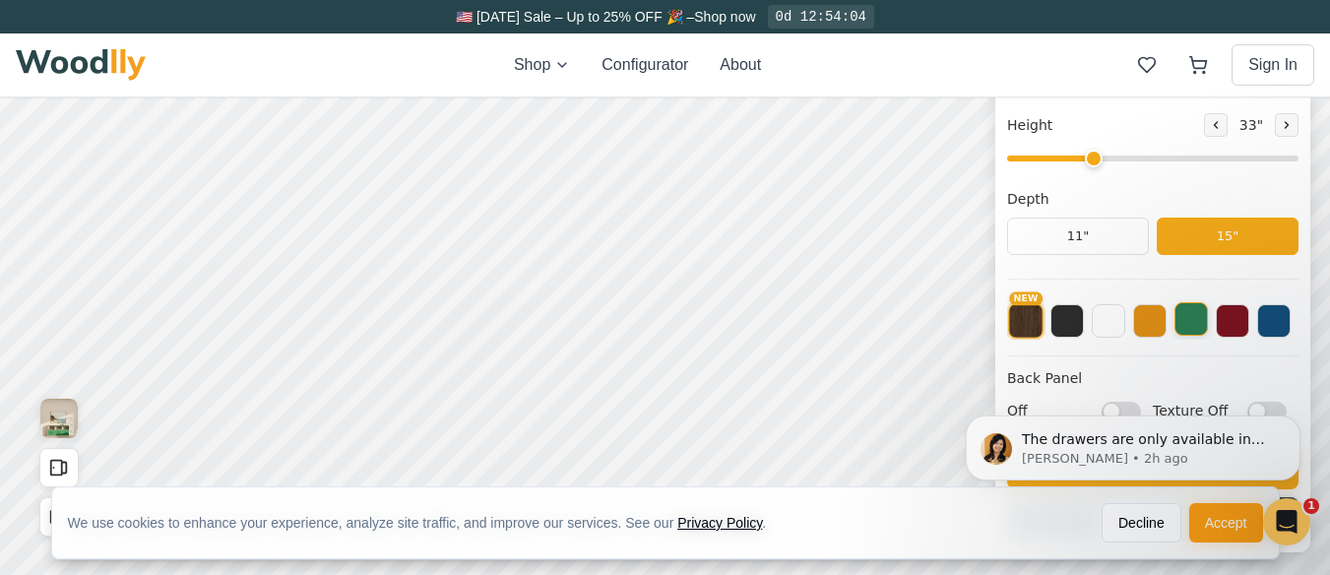
click at [1204, 321] on button at bounding box center [1190, 318] width 33 height 33
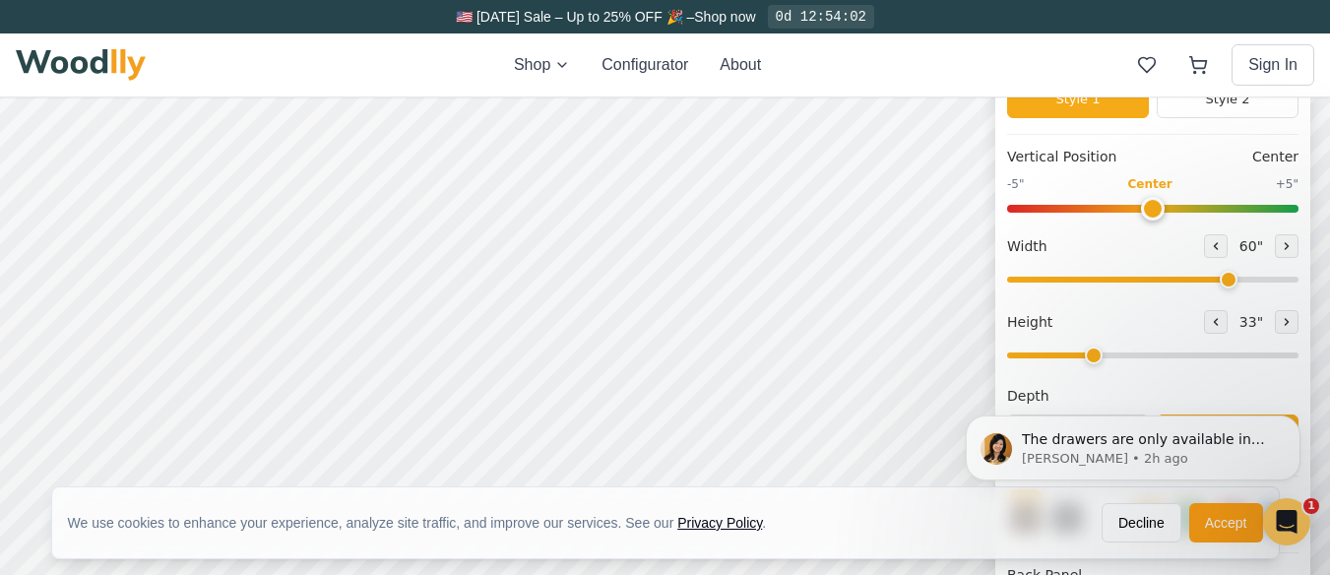
scroll to position [274, 0]
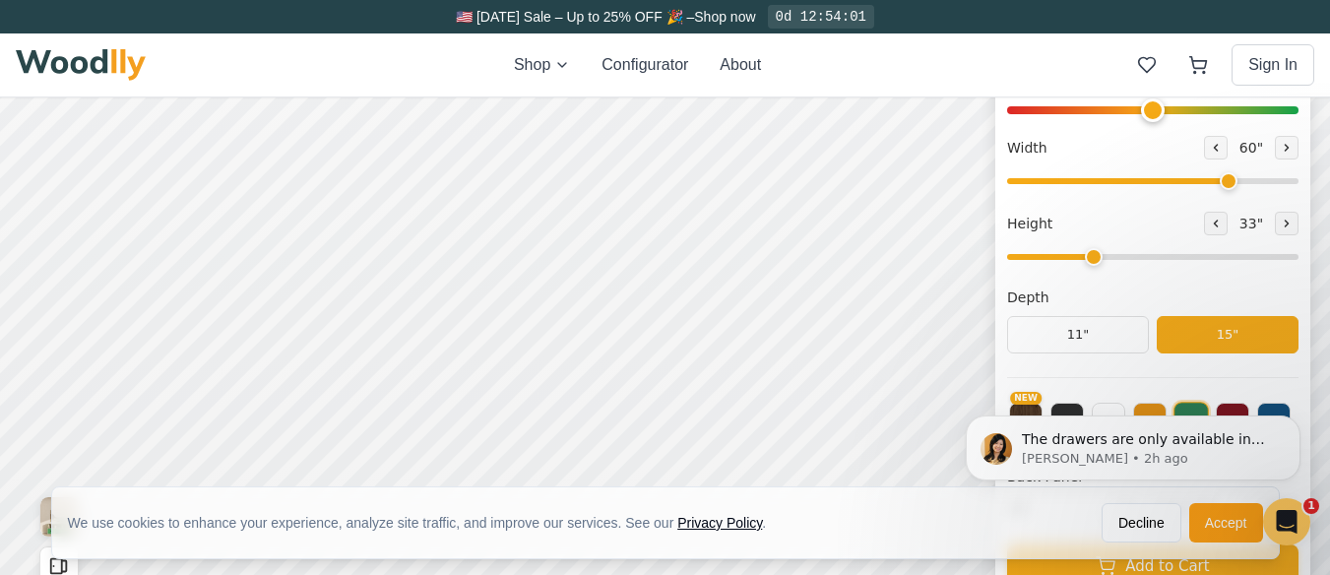
click at [1140, 408] on body "The drawers are only available in height of 9” and 12”. On 1 height you can add…" at bounding box center [1133, 448] width 378 height 132
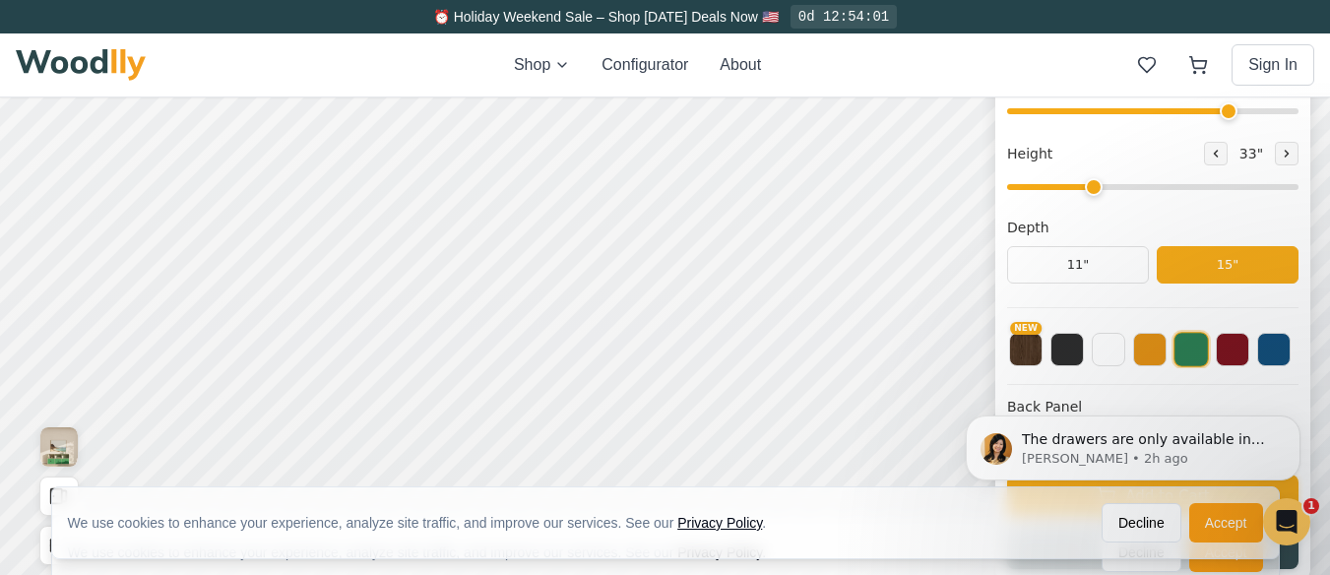
scroll to position [352, 0]
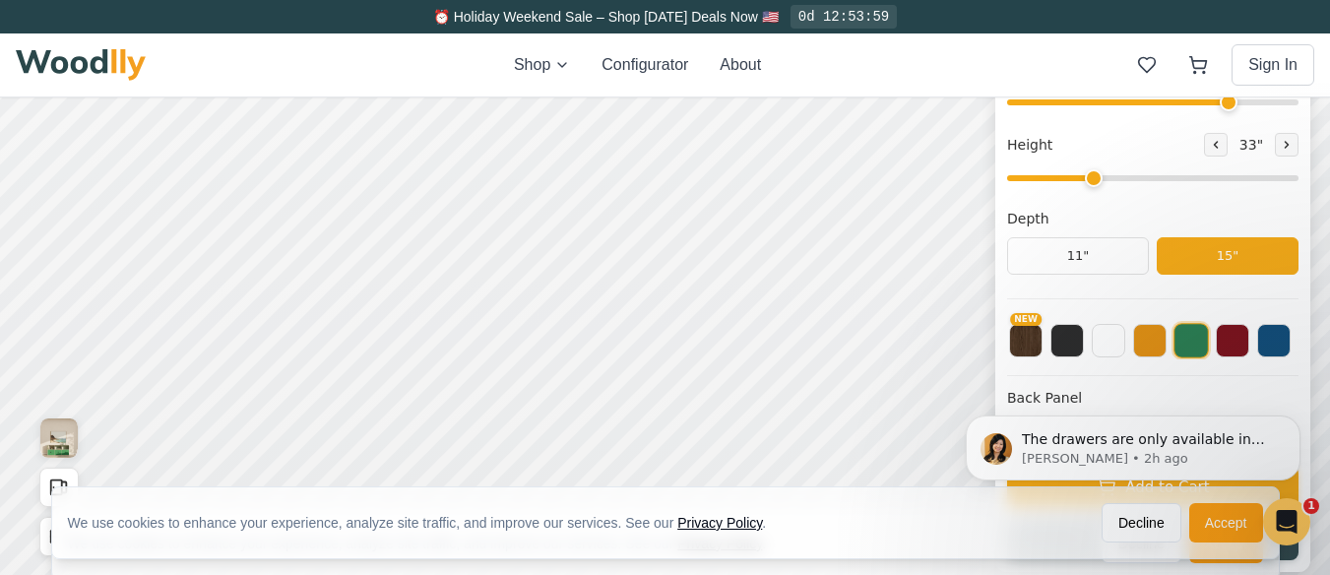
click at [1145, 337] on div "The drawers are only available in height of 9” and 12”. On 1 height you can add…" at bounding box center [1133, 357] width 362 height 246
click at [1143, 337] on div "The drawers are only available in height of 9” and 12”. On 1 height you can add…" at bounding box center [1133, 357] width 362 height 246
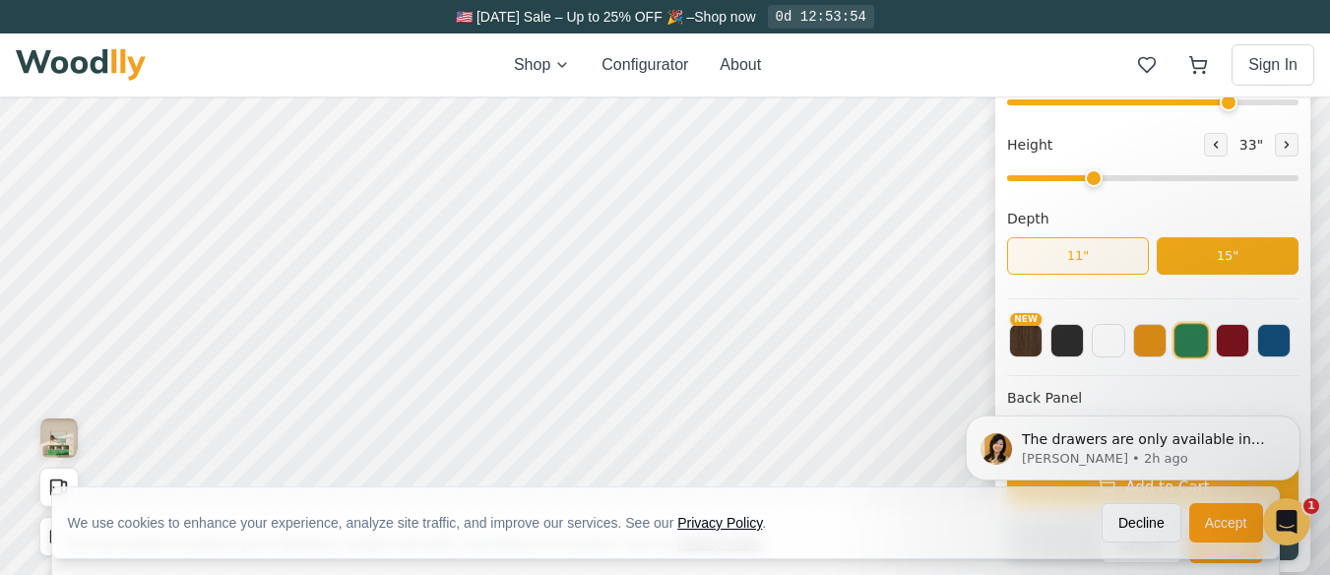
click at [1101, 245] on button "11"" at bounding box center [1078, 255] width 142 height 37
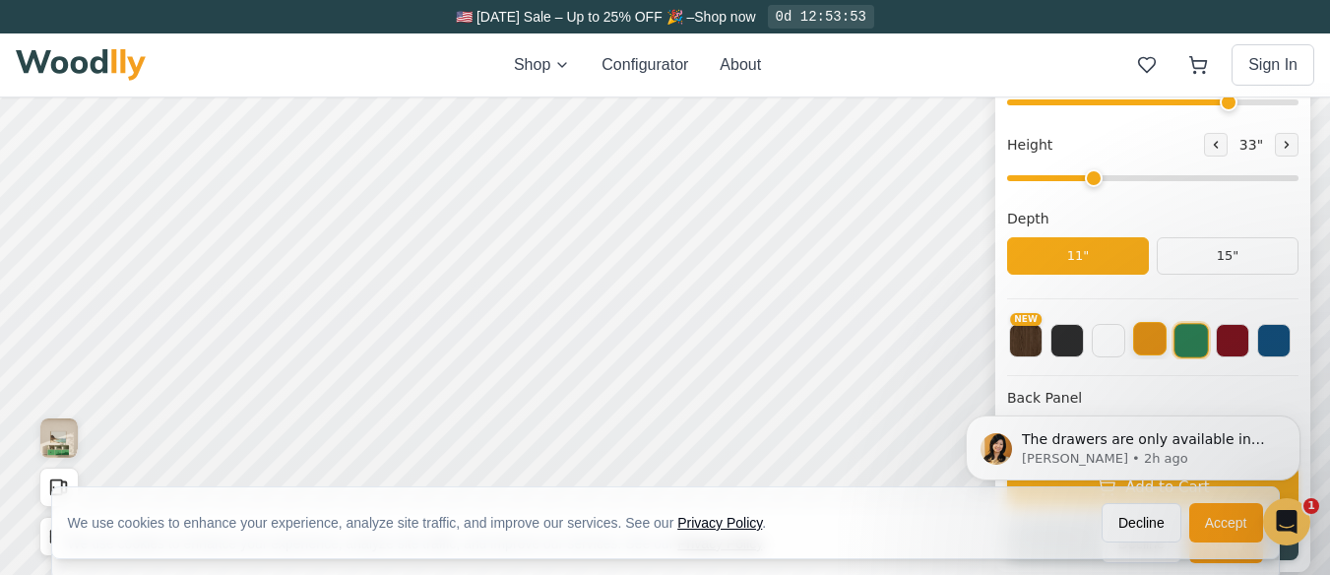
click at [1167, 336] on button at bounding box center [1149, 338] width 33 height 33
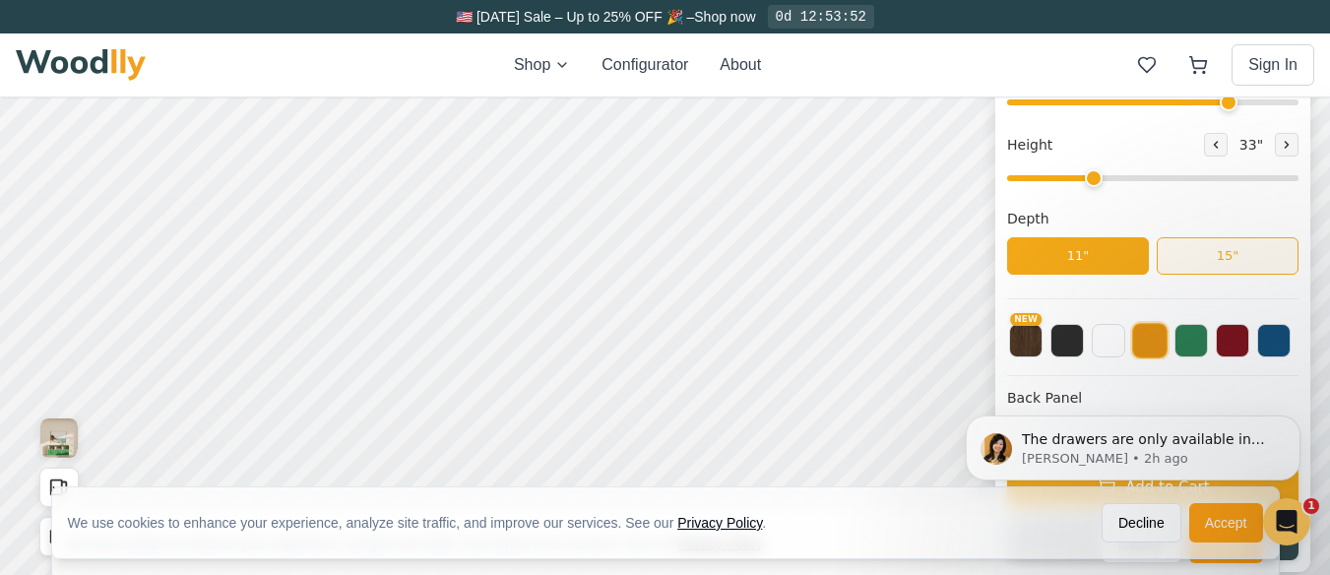
click at [1243, 254] on button "15"" at bounding box center [1228, 255] width 142 height 37
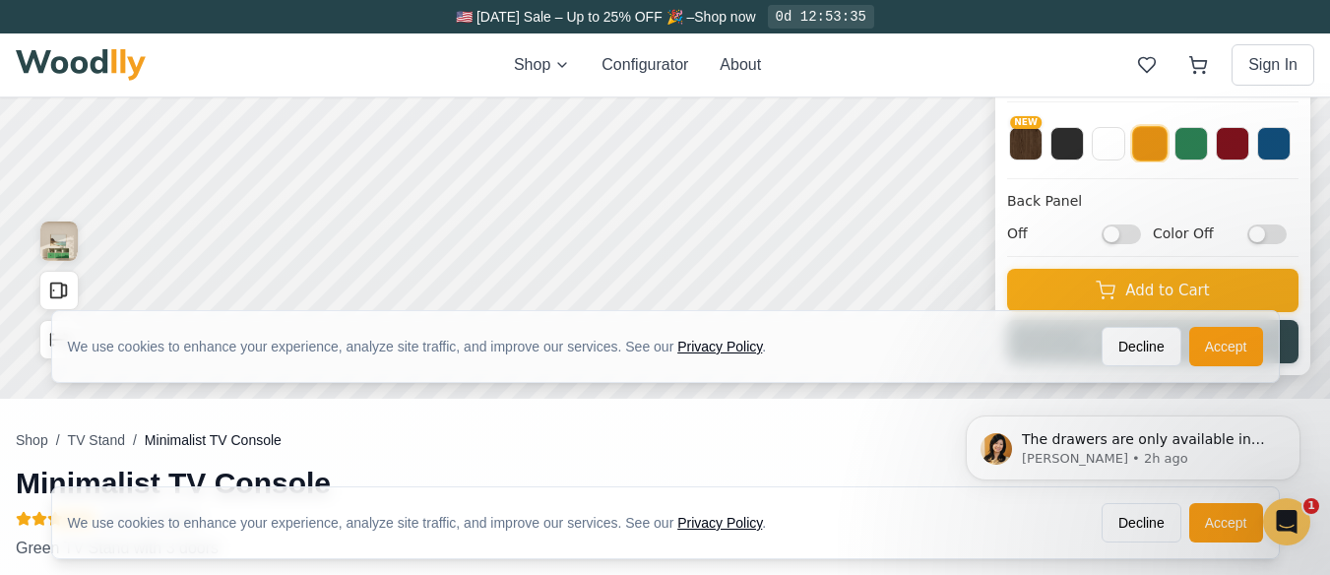
scroll to position [451, 0]
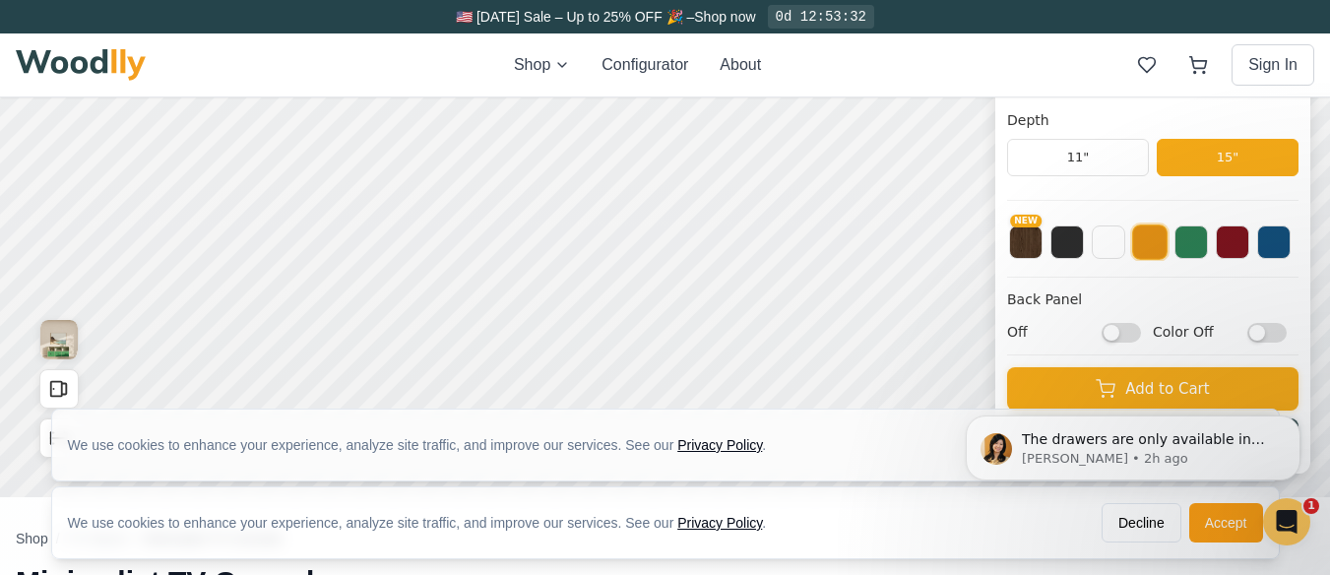
click at [1310, 335] on div "Minimalist TV Console Classic Modern Style 1 Style 2 Vertical Position Center -…" at bounding box center [1152, 67] width 315 height 811
drag, startPoint x: 1306, startPoint y: 335, endPoint x: 1284, endPoint y: 335, distance: 22.6
click at [1298, 335] on div "Off Color Off" at bounding box center [1152, 332] width 291 height 21
click at [1286, 334] on input "Color Off" at bounding box center [1266, 333] width 39 height 20
click at [1206, 248] on button at bounding box center [1190, 239] width 33 height 33
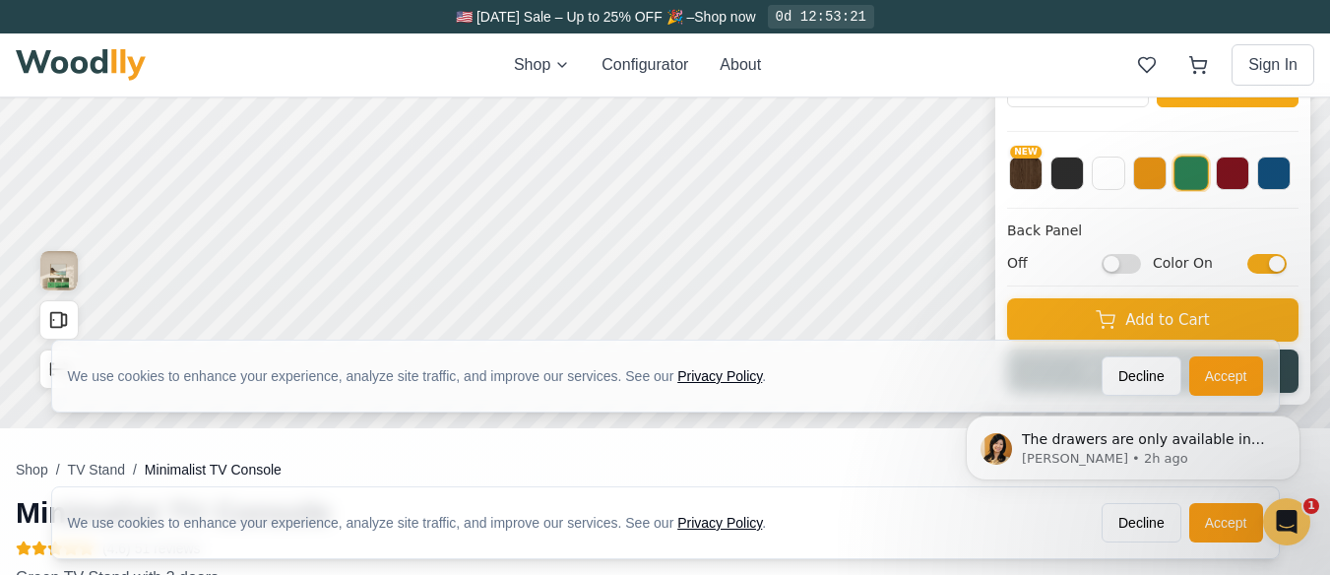
scroll to position [549, 0]
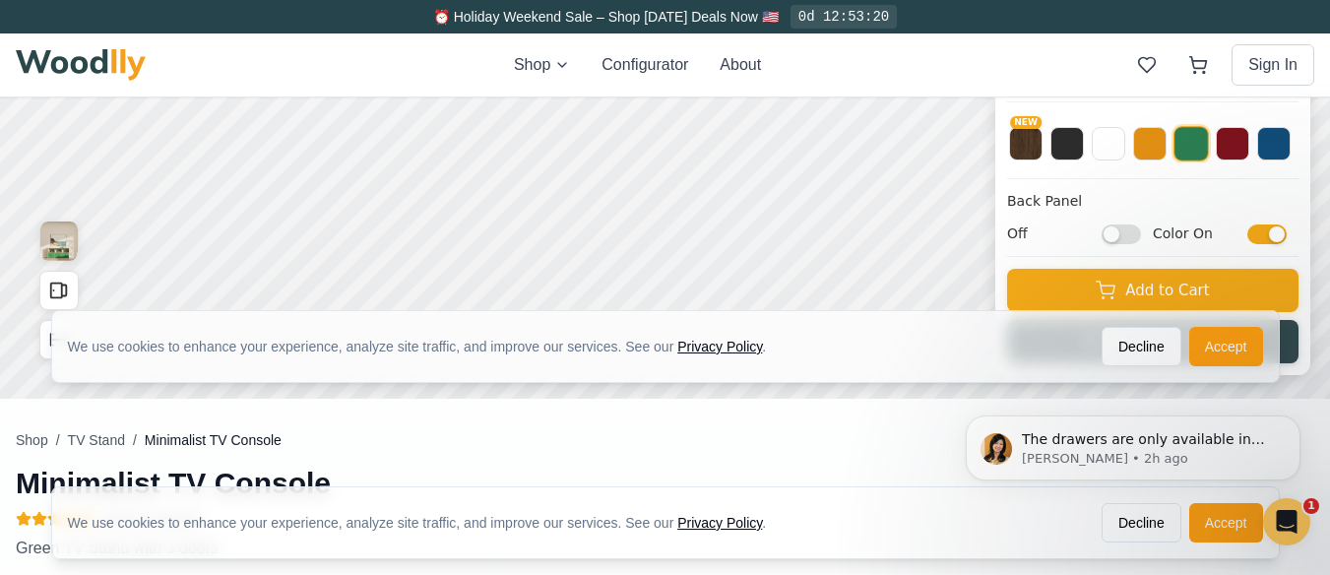
drag, startPoint x: 1287, startPoint y: 225, endPoint x: 1258, endPoint y: 233, distance: 29.6
click at [1258, 233] on label "Color On" at bounding box center [1220, 233] width 134 height 21
click at [1258, 233] on input "Color On" at bounding box center [1266, 234] width 39 height 20
click at [1261, 233] on input "Color Off" at bounding box center [1266, 234] width 39 height 20
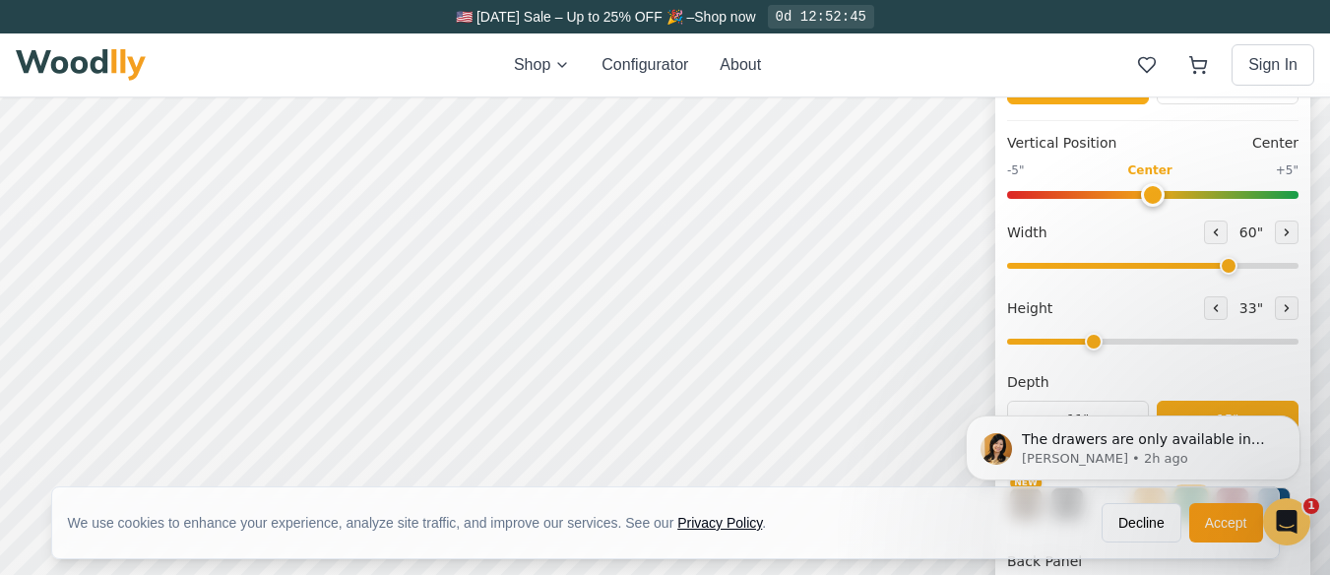
scroll to position [156, 0]
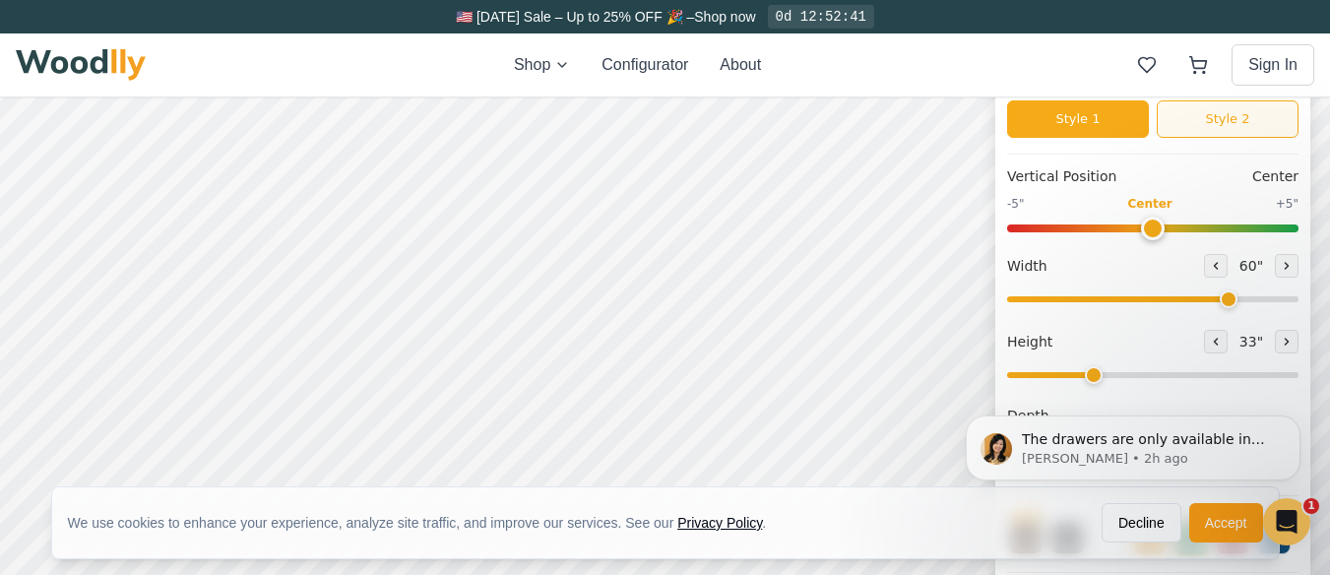
click at [1226, 112] on button "Style 2" at bounding box center [1228, 118] width 142 height 37
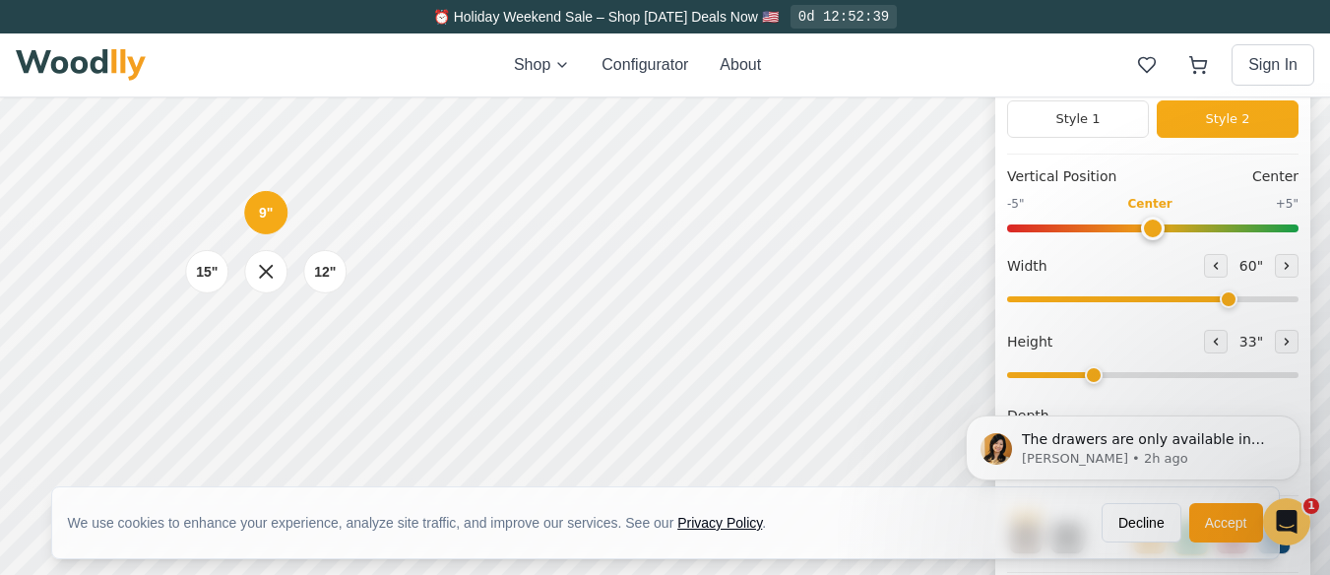
click at [268, 342] on div "9" 12" 15"" at bounding box center [265, 271] width 197 height 197
click at [266, 271] on icon at bounding box center [266, 272] width 13 height 13
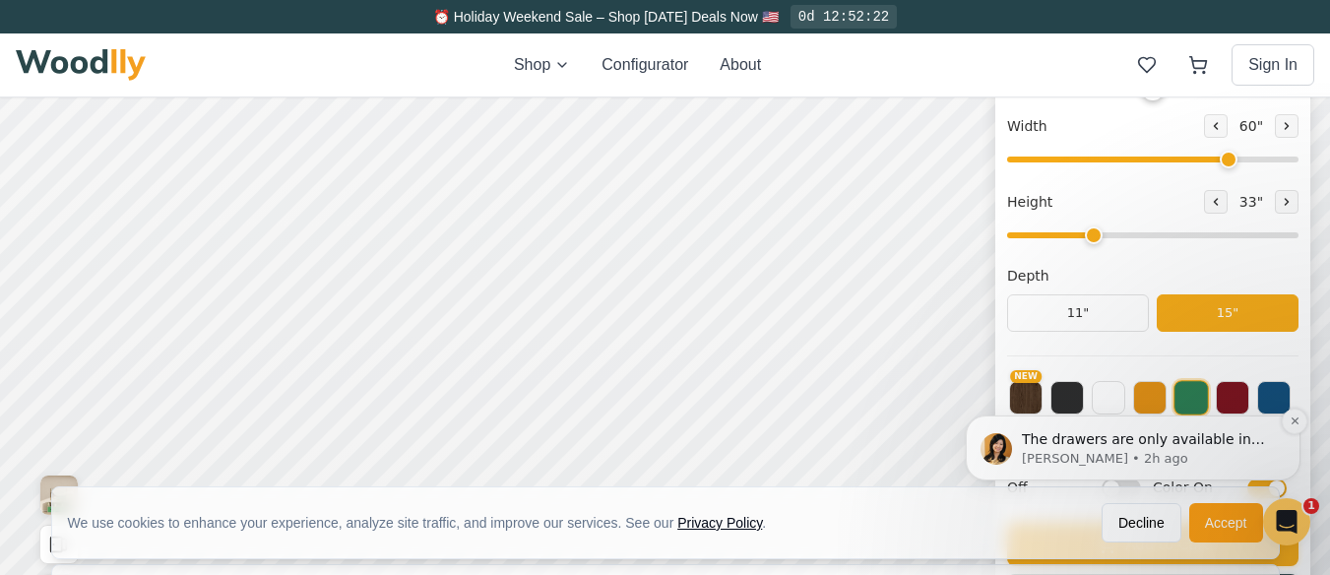
scroll to position [394, 0]
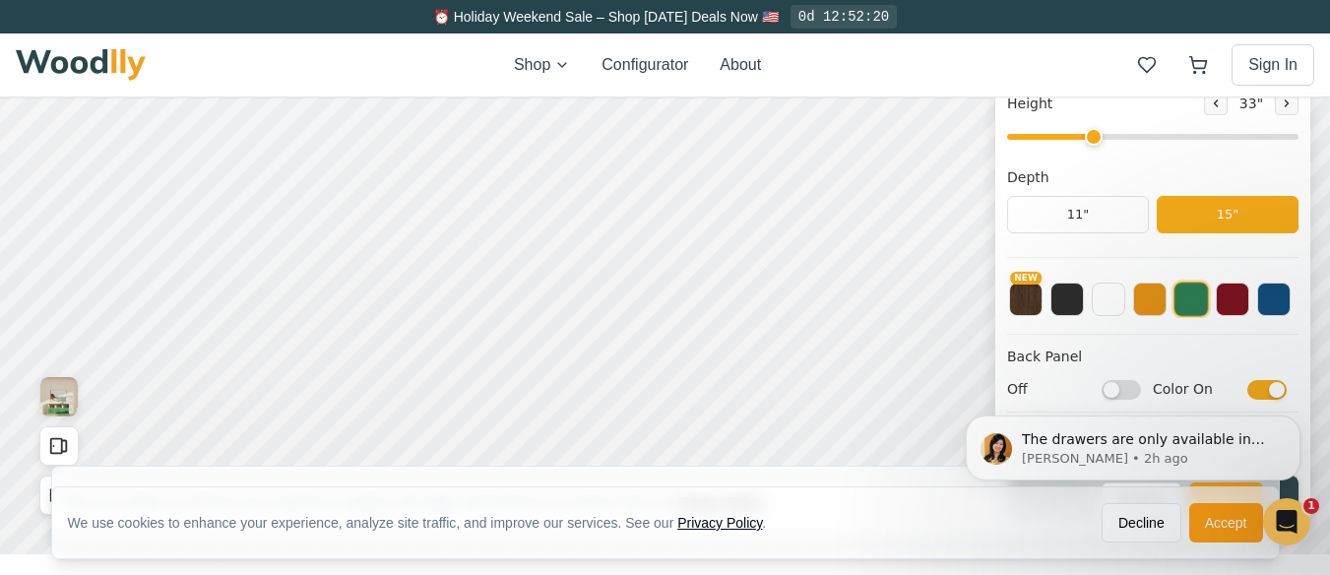
click at [1253, 385] on div "The drawers are only available in height of 9” and 12”. On 1 height you can add…" at bounding box center [1133, 357] width 362 height 246
drag, startPoint x: 1283, startPoint y: 388, endPoint x: 1246, endPoint y: 399, distance: 38.0
click at [1246, 399] on div "The drawers are only available in height of 9” and 12”. On 1 height you can add…" at bounding box center [1133, 357] width 362 height 246
drag, startPoint x: 1272, startPoint y: 384, endPoint x: 1249, endPoint y: 394, distance: 24.7
click at [1249, 394] on div "The drawers are only available in height of 9” and 12”. On 1 height you can add…" at bounding box center [1133, 357] width 362 height 246
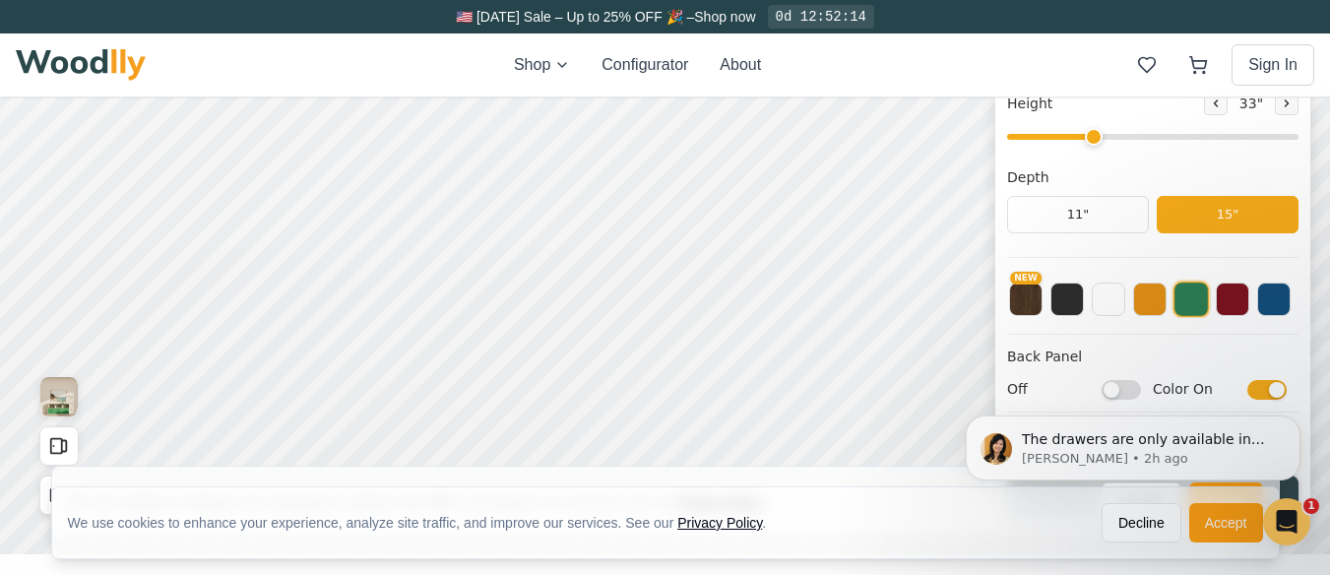
click at [1251, 391] on div "The drawers are only available in height of 9” and 12”. On 1 height you can add…" at bounding box center [1133, 357] width 362 height 246
click at [1266, 396] on div "The drawers are only available in height of 9” and 12”. On 1 height you can add…" at bounding box center [1133, 357] width 362 height 246
click at [1282, 388] on div "The drawers are only available in height of 9” and 12”. On 1 height you can add…" at bounding box center [1133, 357] width 362 height 246
click at [1278, 388] on div "The drawers are only available in height of 9” and 12”. On 1 height you can add…" at bounding box center [1133, 357] width 362 height 246
click at [1200, 391] on div "The drawers are only available in height of 9” and 12”. On 1 height you can add…" at bounding box center [1133, 357] width 362 height 246
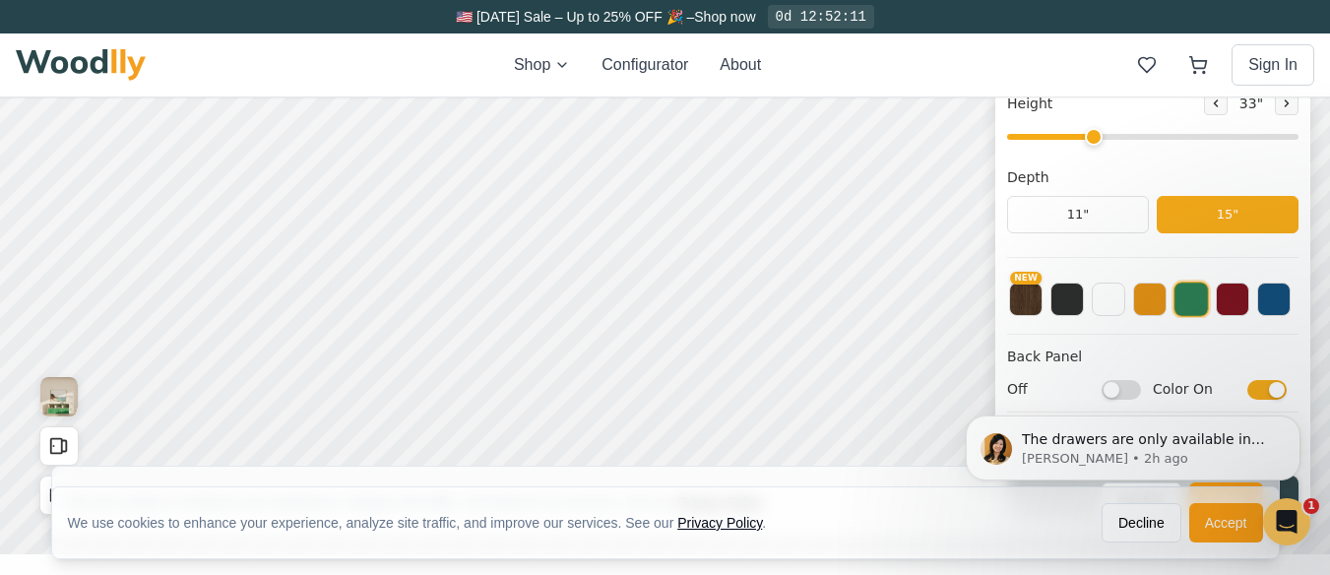
click at [1186, 381] on div "The drawers are only available in height of 9” and 12”. On 1 height you can add…" at bounding box center [1133, 357] width 362 height 246
click at [1256, 383] on div "The drawers are only available in height of 9” and 12”. On 1 height you can add…" at bounding box center [1133, 357] width 362 height 246
click at [1252, 385] on div "The drawers are only available in height of 9” and 12”. On 1 height you can add…" at bounding box center [1133, 357] width 362 height 246
click at [1250, 386] on div "The drawers are only available in height of 9” and 12”. On 1 height you can add…" at bounding box center [1133, 357] width 362 height 246
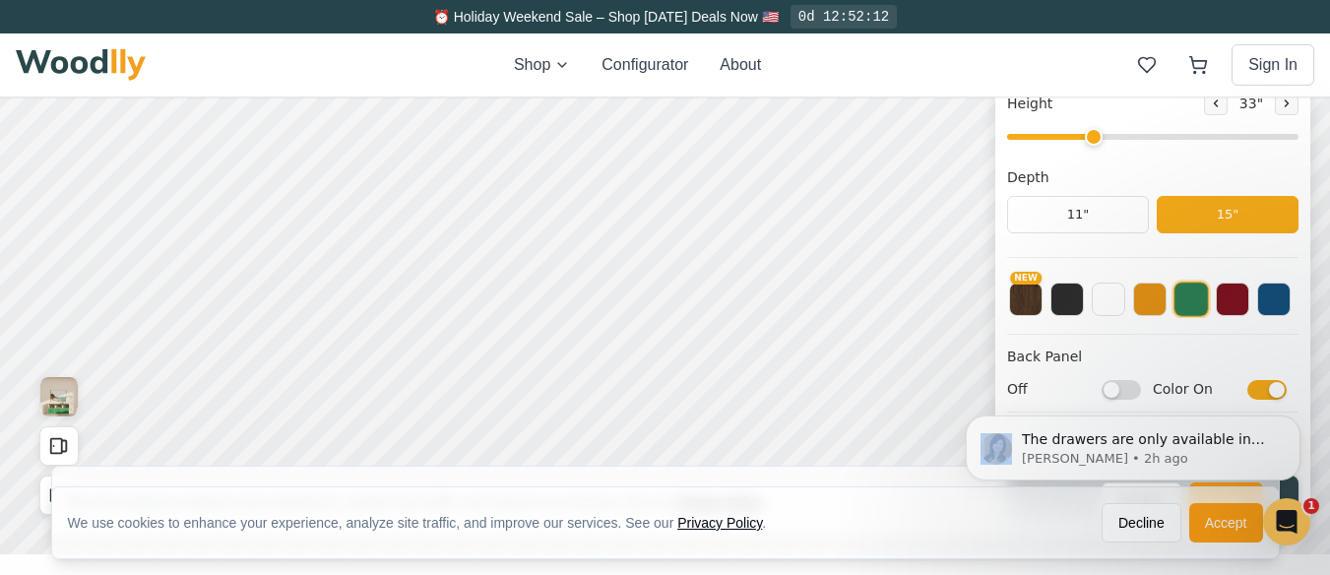
click at [1250, 386] on div "The drawers are only available in height of 9” and 12”. On 1 height you can add…" at bounding box center [1133, 357] width 362 height 246
drag, startPoint x: 1274, startPoint y: 386, endPoint x: 1256, endPoint y: 390, distance: 18.2
click at [1256, 390] on div "The drawers are only available in height of 9” and 12”. On 1 height you can add…" at bounding box center [1133, 357] width 362 height 246
click at [1260, 389] on div "The drawers are only available in height of 9” and 12”. On 1 height you can add…" at bounding box center [1133, 357] width 362 height 246
click at [1284, 387] on div "The drawers are only available in height of 9” and 12”. On 1 height you can add…" at bounding box center [1133, 357] width 362 height 246
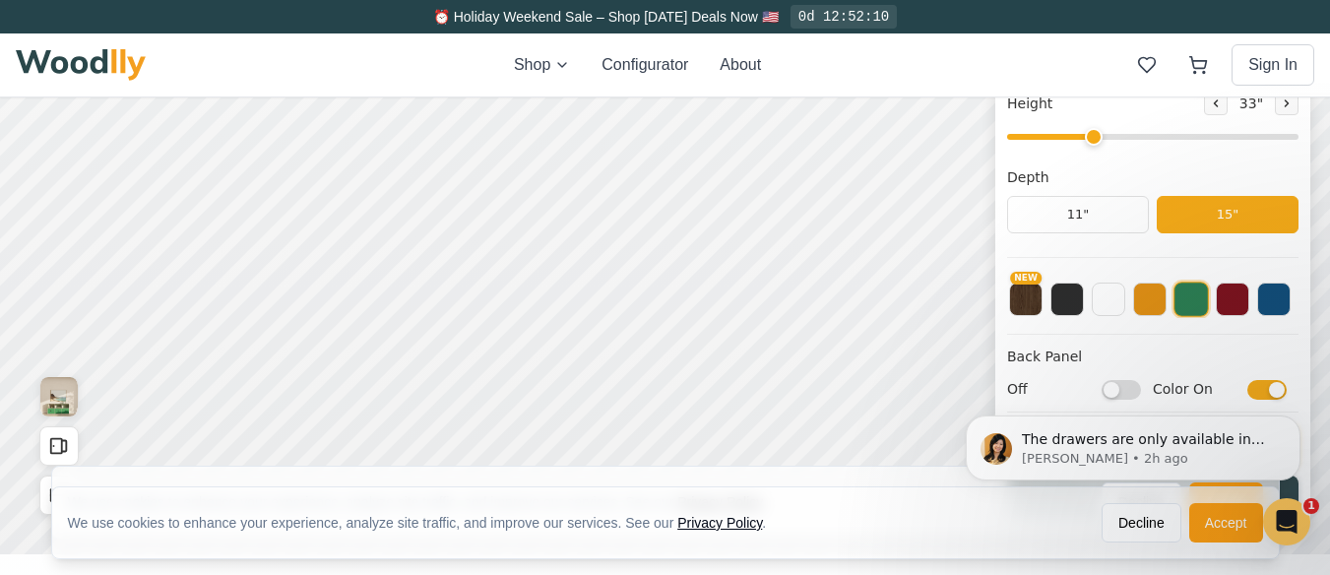
click at [1284, 387] on div "The drawers are only available in height of 9” and 12”. On 1 height you can add…" at bounding box center [1133, 357] width 362 height 246
click at [1299, 391] on div "The drawers are only available in height of 9” and 12”. On 1 height you can add…" at bounding box center [1133, 357] width 362 height 246
click at [1268, 388] on div "The drawers are only available in height of 9” and 12”. On 1 height you can add…" at bounding box center [1133, 357] width 362 height 246
click at [1014, 400] on div "The drawers are only available in height of 9” and 12”. On 1 height you can add…" at bounding box center [1133, 357] width 362 height 246
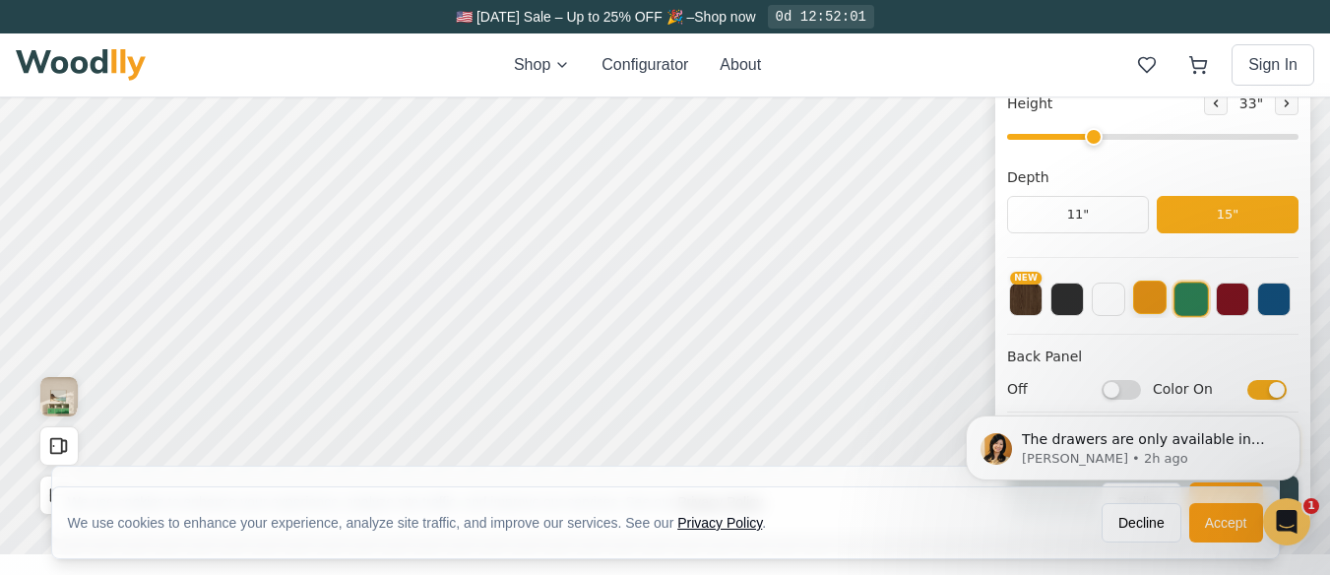
click at [1167, 289] on button at bounding box center [1149, 297] width 33 height 33
click at [1267, 383] on body "The drawers are only available in height of 9” and 12”. On 1 height you can add…" at bounding box center [1133, 448] width 378 height 132
drag, startPoint x: 1266, startPoint y: 391, endPoint x: 1189, endPoint y: 388, distance: 76.8
click at [1242, 394] on body "The drawers are only available in height of 9” and 12”. On 1 height you can add…" at bounding box center [1133, 448] width 378 height 132
click at [1200, 387] on body "The drawers are only available in height of 9” and 12”. On 1 height you can add…" at bounding box center [1133, 448] width 378 height 132
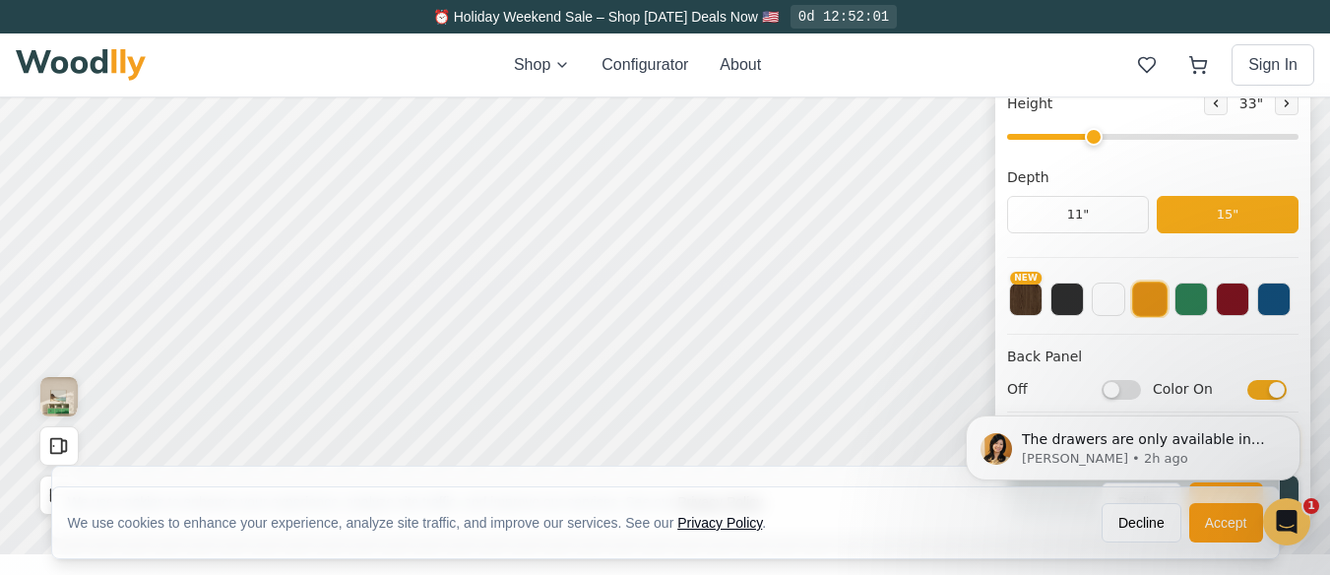
click at [1251, 385] on body "The drawers are only available in height of 9” and 12”. On 1 height you can add…" at bounding box center [1133, 448] width 378 height 132
click html "The drawers are only available in height of 9” and 12”. On 1 height you can add…"
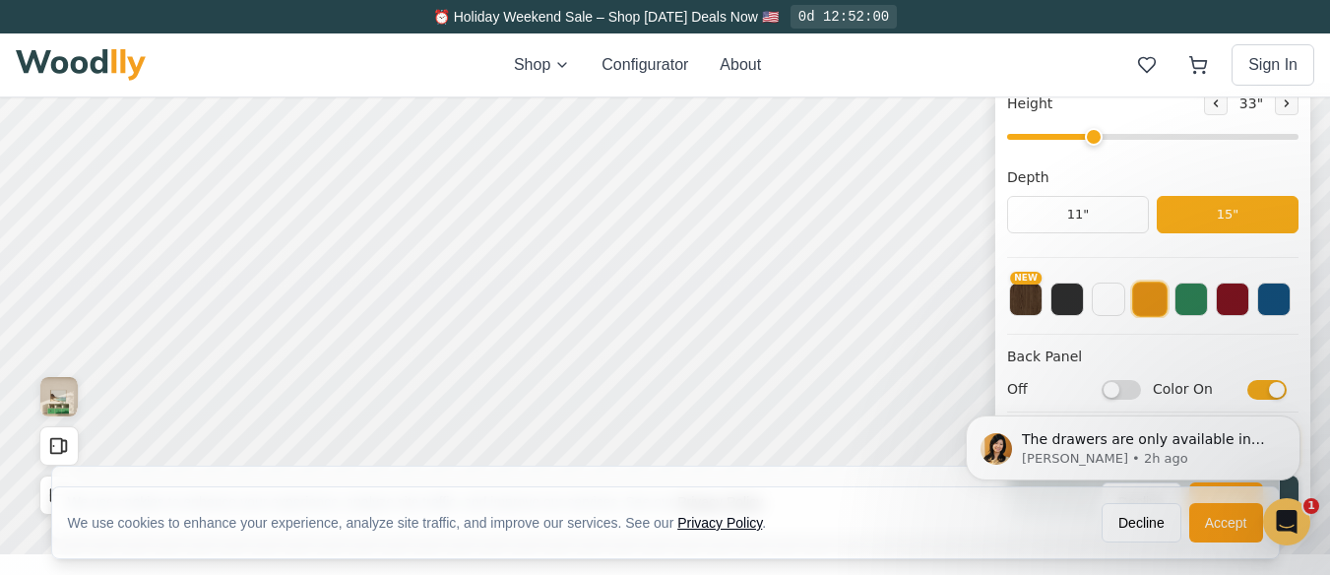
click at [1178, 388] on body "The drawers are only available in height of 9” and 12”. On 1 height you can add…" at bounding box center [1133, 448] width 378 height 132
drag, startPoint x: 1118, startPoint y: 393, endPoint x: 1132, endPoint y: 393, distance: 13.8
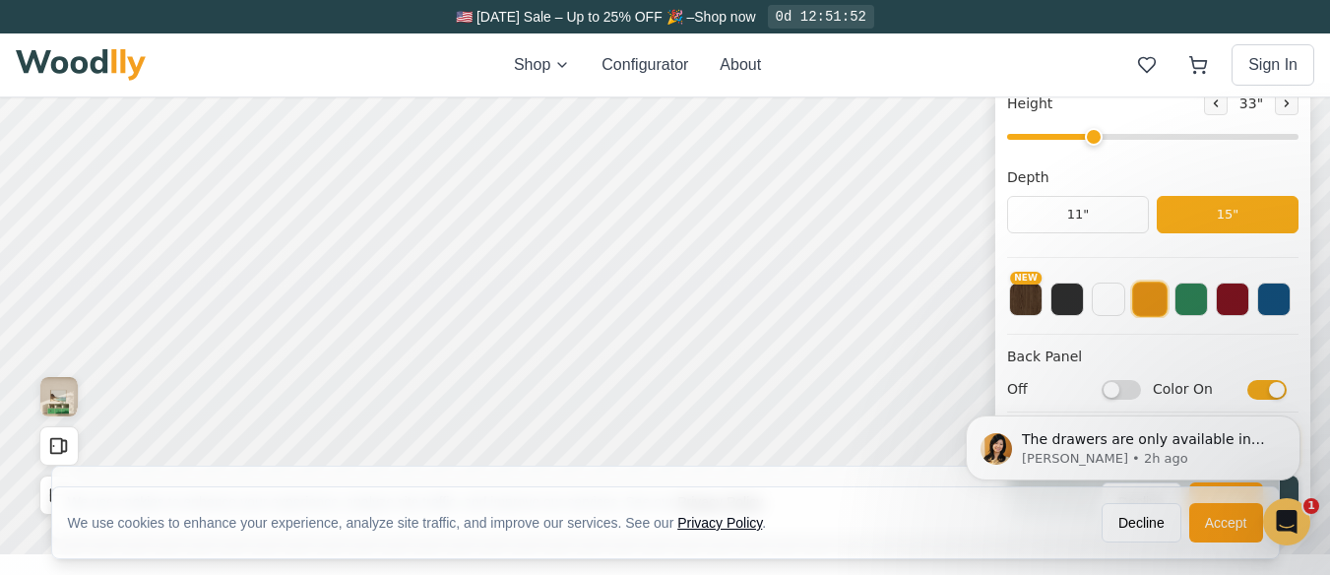
click at [1129, 393] on body "The drawers are only available in height of 9” and 12”. On 1 height you can add…" at bounding box center [1133, 448] width 378 height 132
click at [1133, 392] on body "The drawers are only available in height of 9” and 12”. On 1 height you can add…" at bounding box center [1133, 448] width 378 height 132
click at [1138, 391] on body "The drawers are only available in height of 9” and 12”. On 1 height you can add…" at bounding box center [1133, 448] width 378 height 132
drag, startPoint x: 1107, startPoint y: 386, endPoint x: 1121, endPoint y: 388, distance: 14.9
click at [1121, 388] on body "The drawers are only available in height of 9” and 12”. On 1 height you can add…" at bounding box center [1133, 448] width 378 height 132
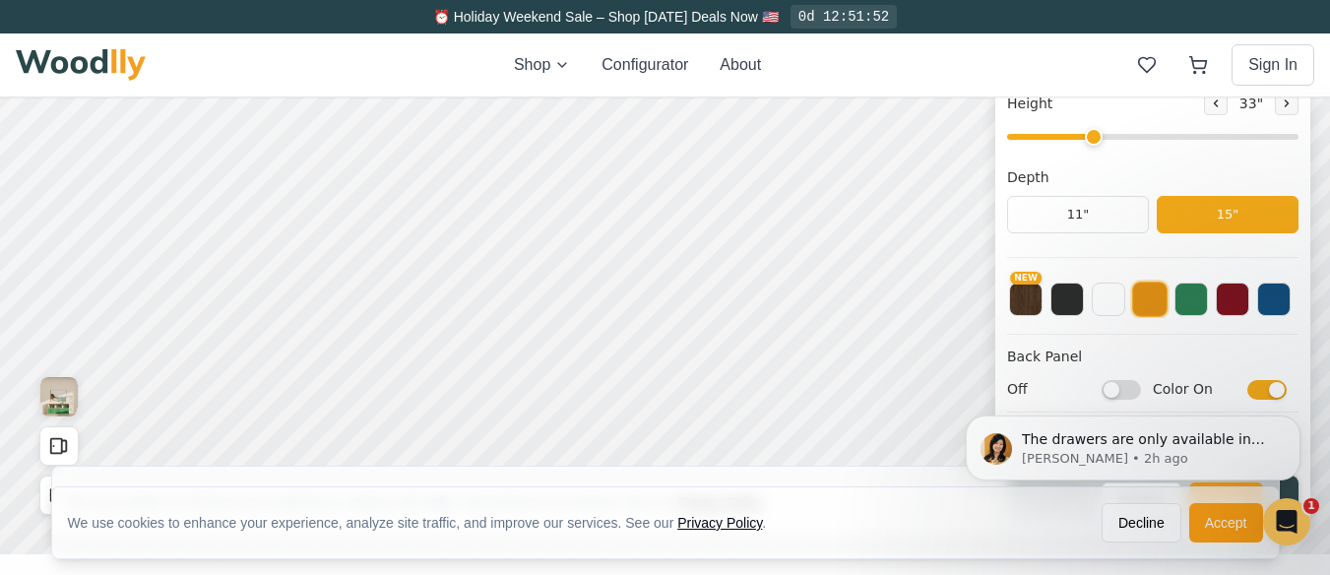
click at [1274, 388] on body "The drawers are only available in height of 9” and 12”. On 1 height you can add…" at bounding box center [1133, 448] width 378 height 132
click at [1255, 387] on body "The drawers are only available in height of 9” and 12”. On 1 height you can add…" at bounding box center [1133, 448] width 378 height 132
click at [1254, 387] on body "The drawers are only available in height of 9” and 12”. On 1 height you can add…" at bounding box center [1133, 448] width 378 height 132
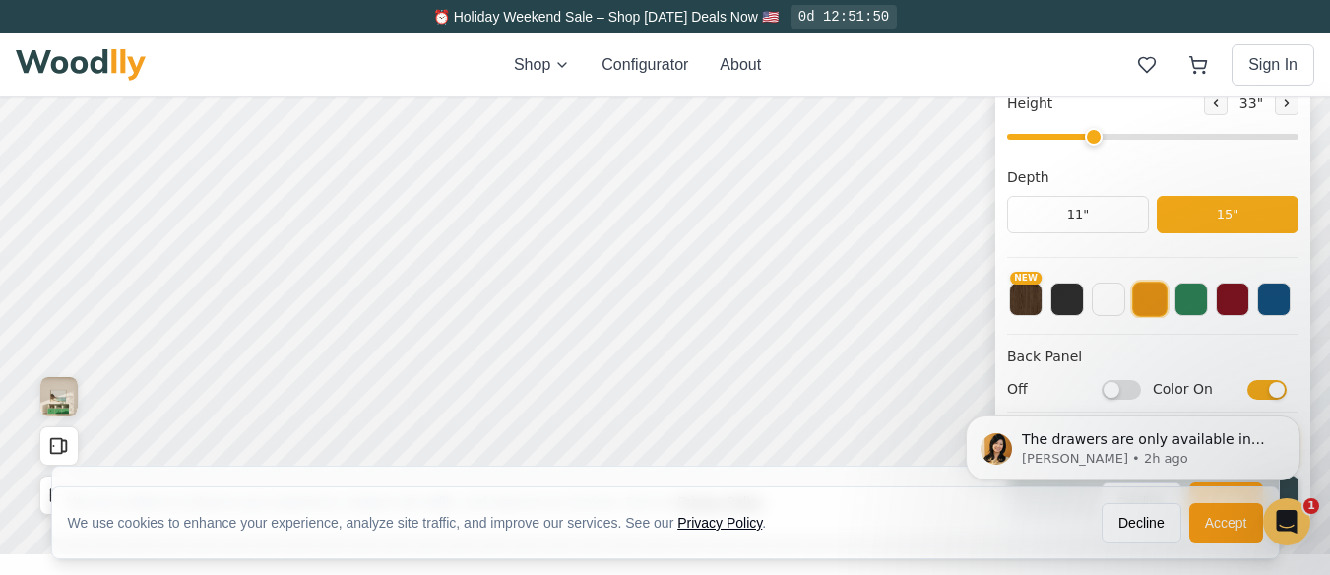
click at [1267, 386] on body "The drawers are only available in height of 9” and 12”. On 1 height you can add…" at bounding box center [1133, 448] width 378 height 132
click at [1272, 383] on div "The drawers are only available in height of 9” and 12”. On 1 height you can add…" at bounding box center [1133, 357] width 362 height 246
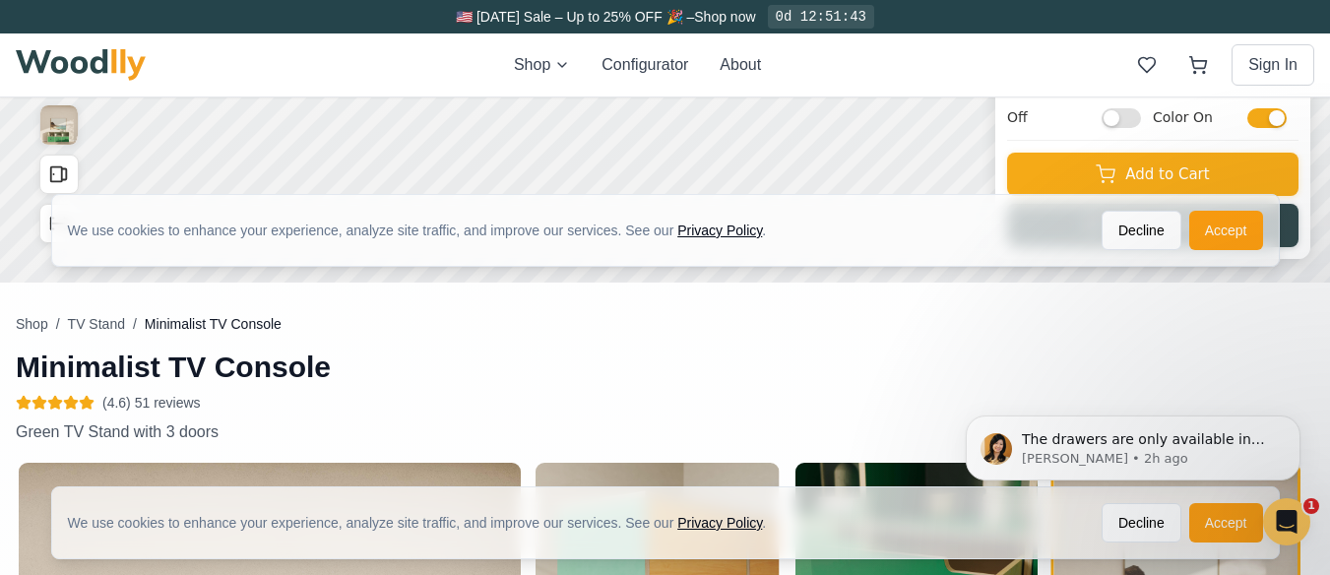
scroll to position [617, 0]
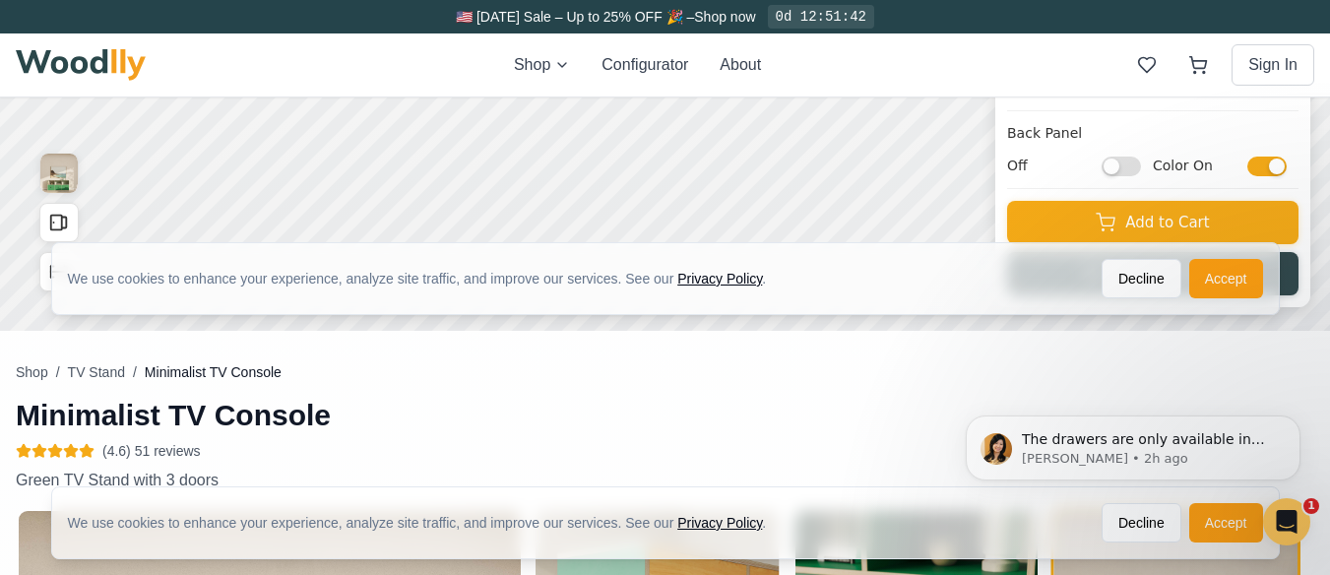
click at [1281, 158] on input "Color On" at bounding box center [1266, 167] width 39 height 20
checkbox input "false"
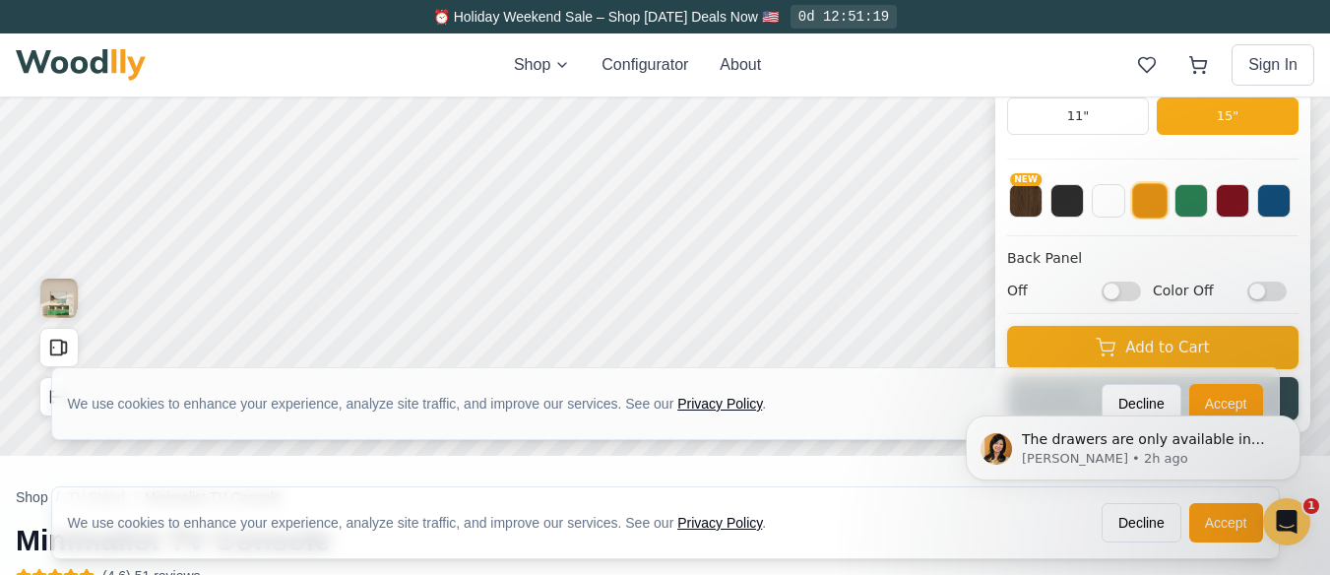
scroll to position [591, 0]
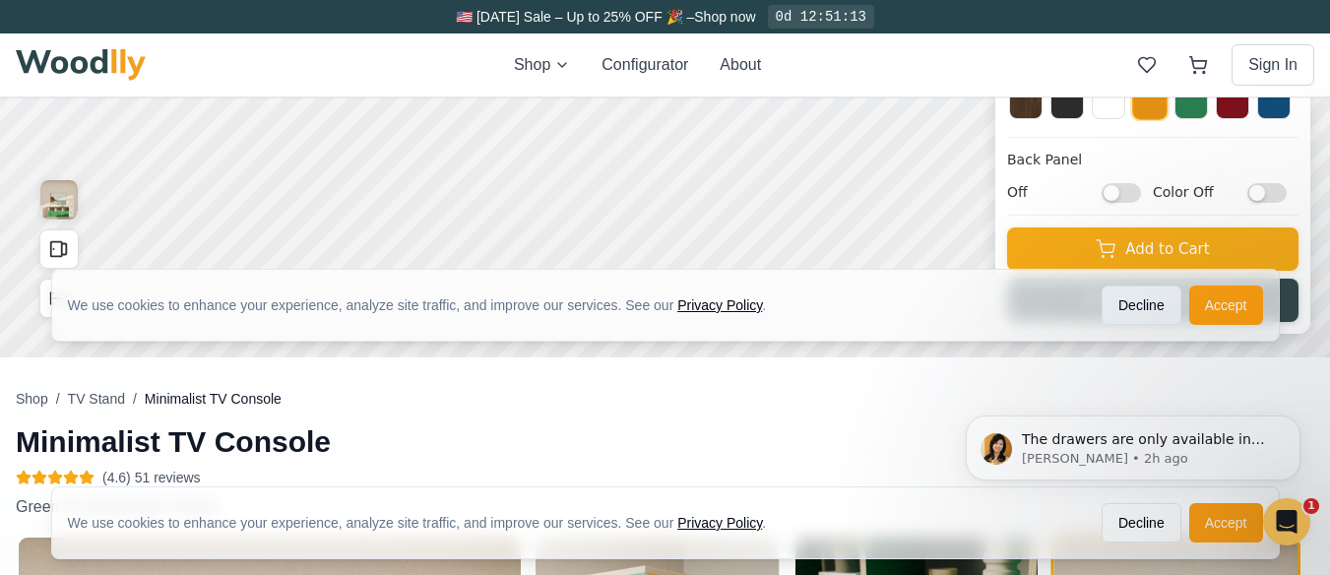
click at [1130, 304] on button "Decline" at bounding box center [1142, 304] width 80 height 39
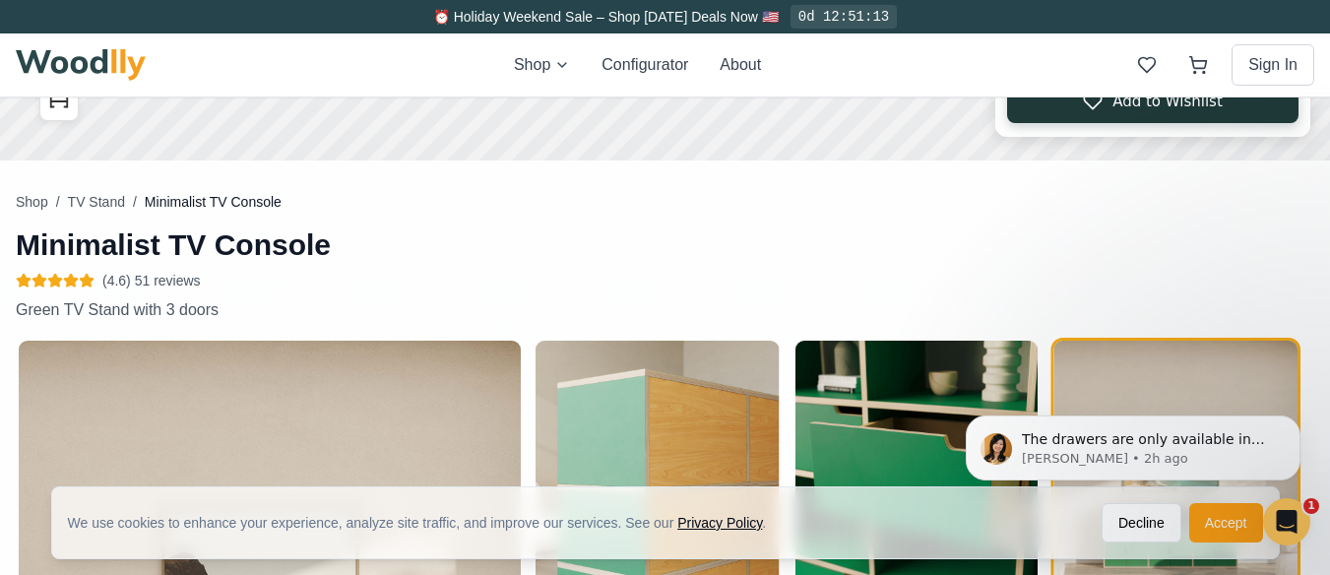
scroll to position [689, 0]
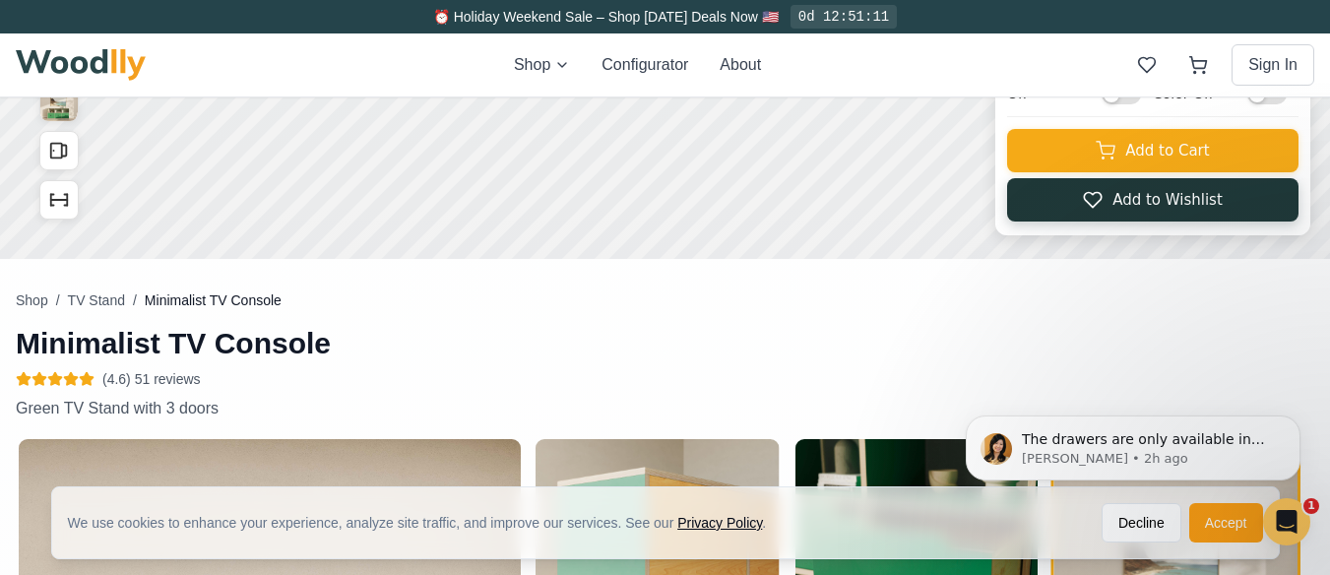
click at [1162, 190] on button "Add to Wishlist" at bounding box center [1152, 199] width 291 height 43
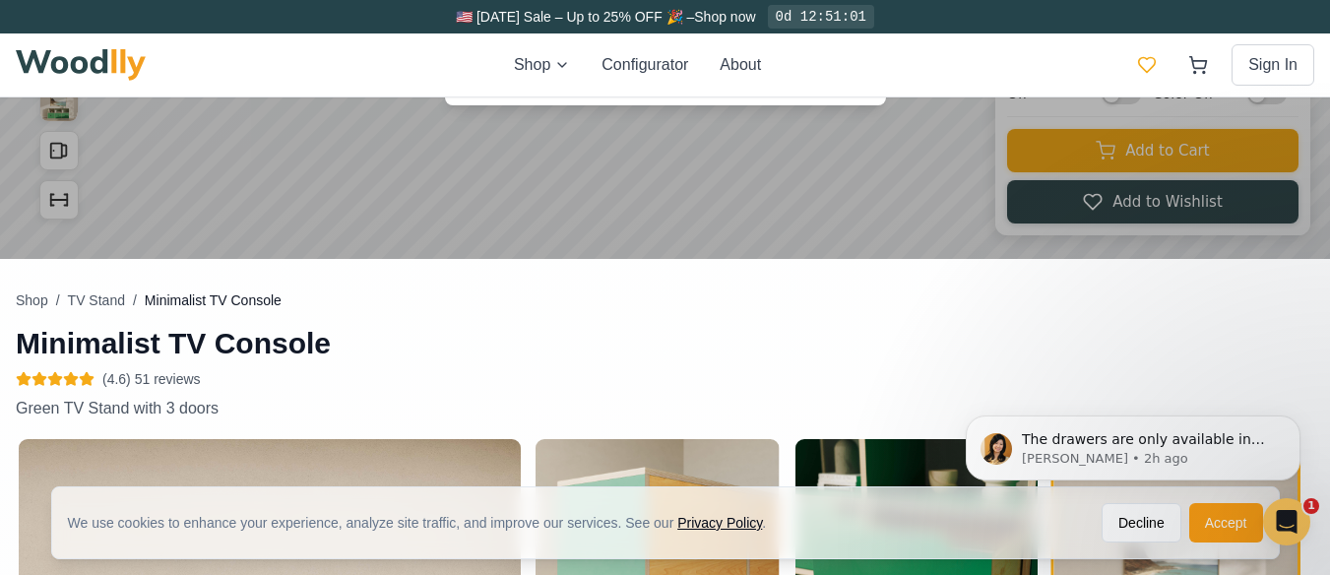
click at [1142, 61] on icon at bounding box center [1147, 65] width 20 height 20
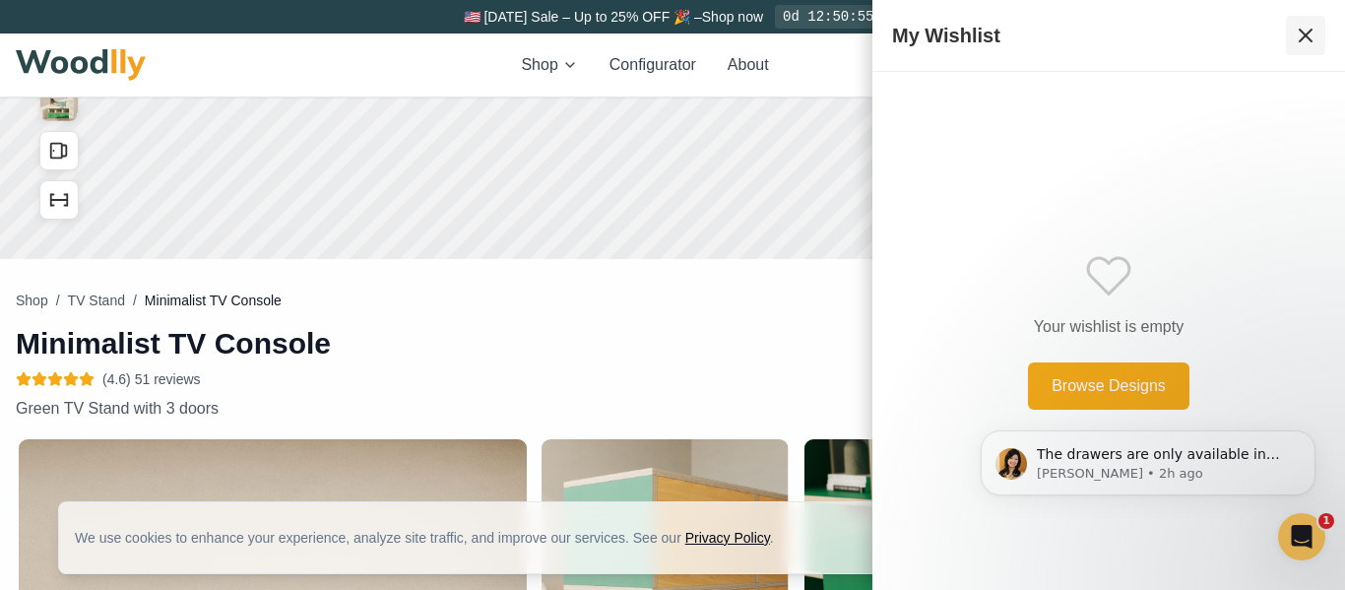
click at [1307, 31] on icon at bounding box center [1306, 36] width 24 height 24
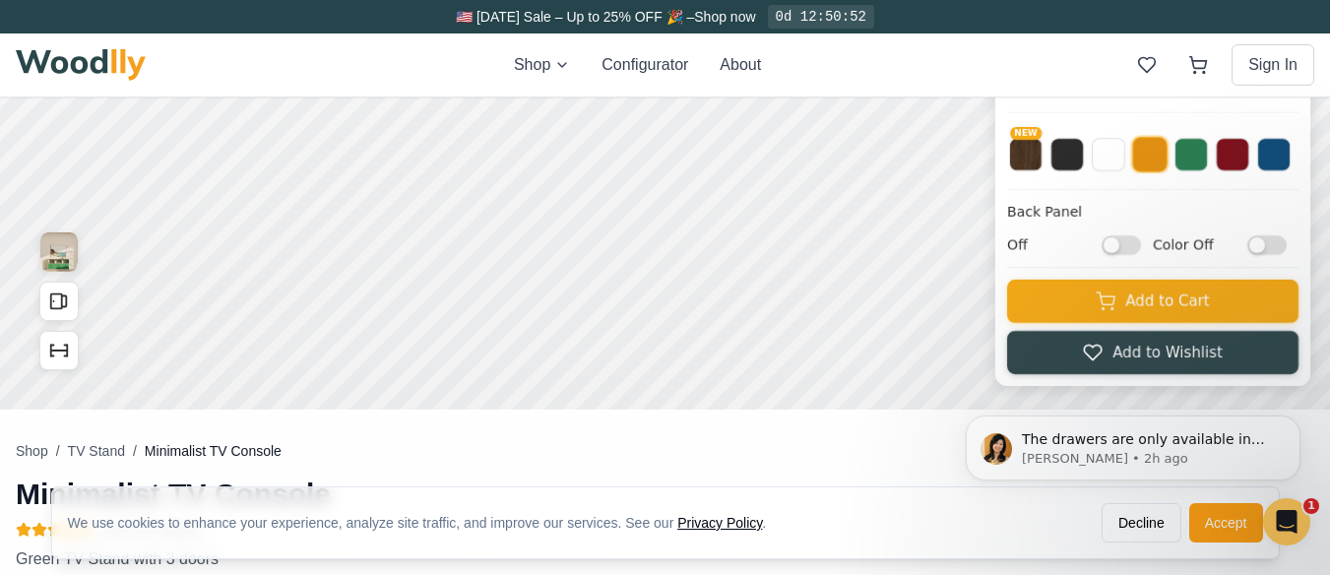
scroll to position [591, 0]
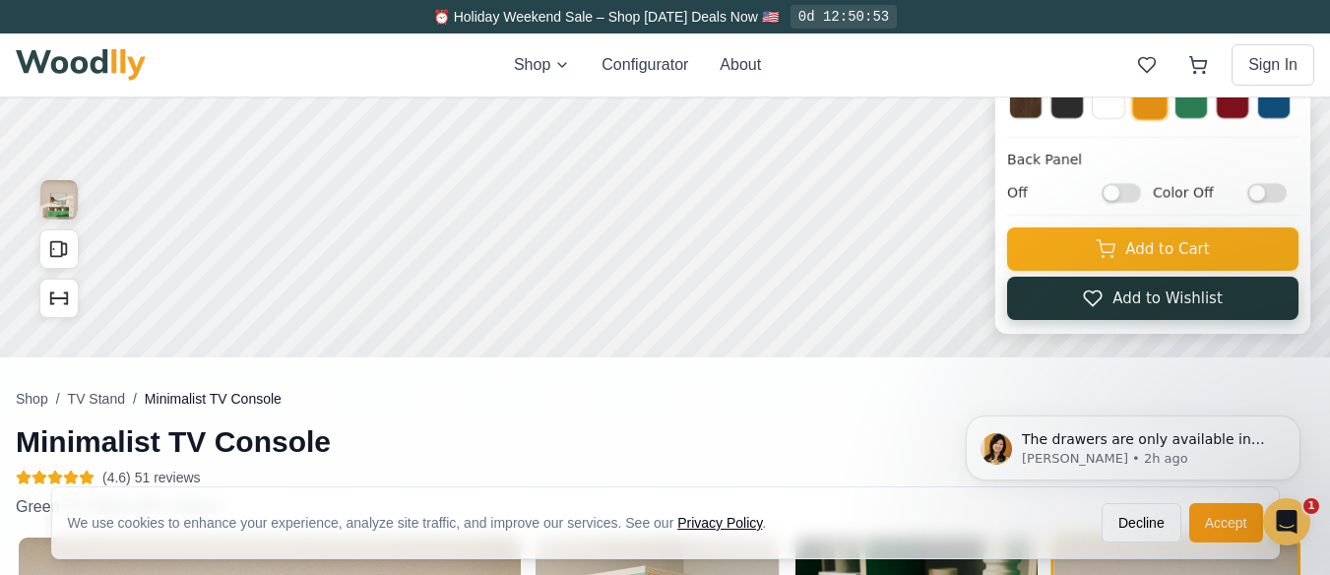
click at [1178, 297] on button "Add to Wishlist" at bounding box center [1152, 298] width 291 height 43
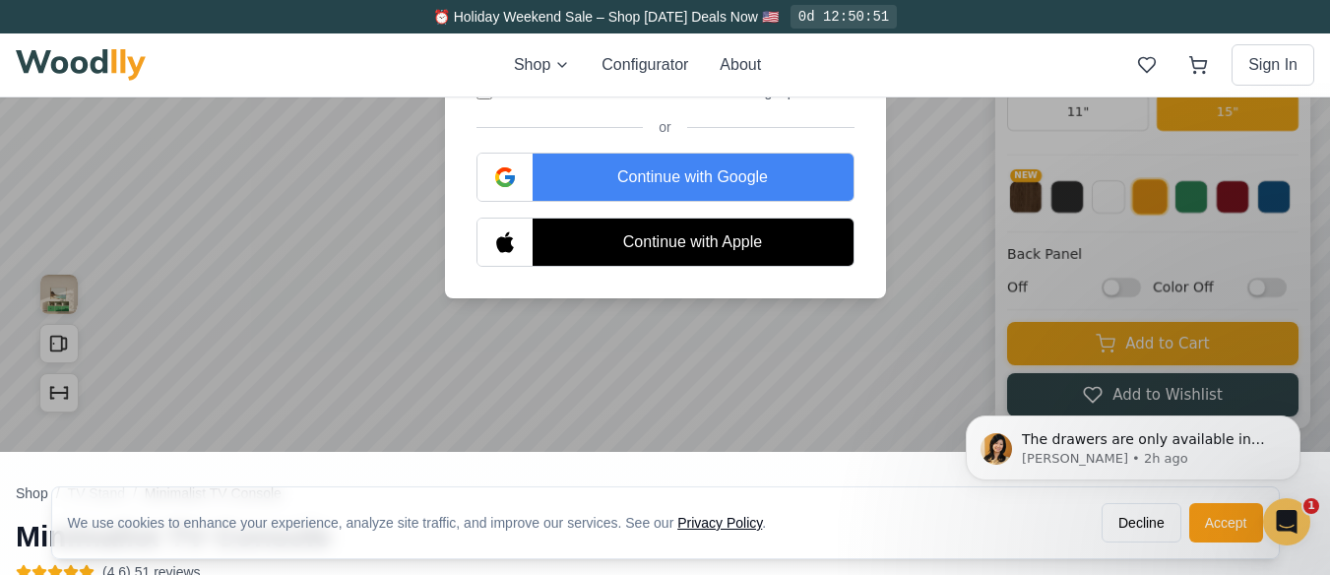
scroll to position [394, 0]
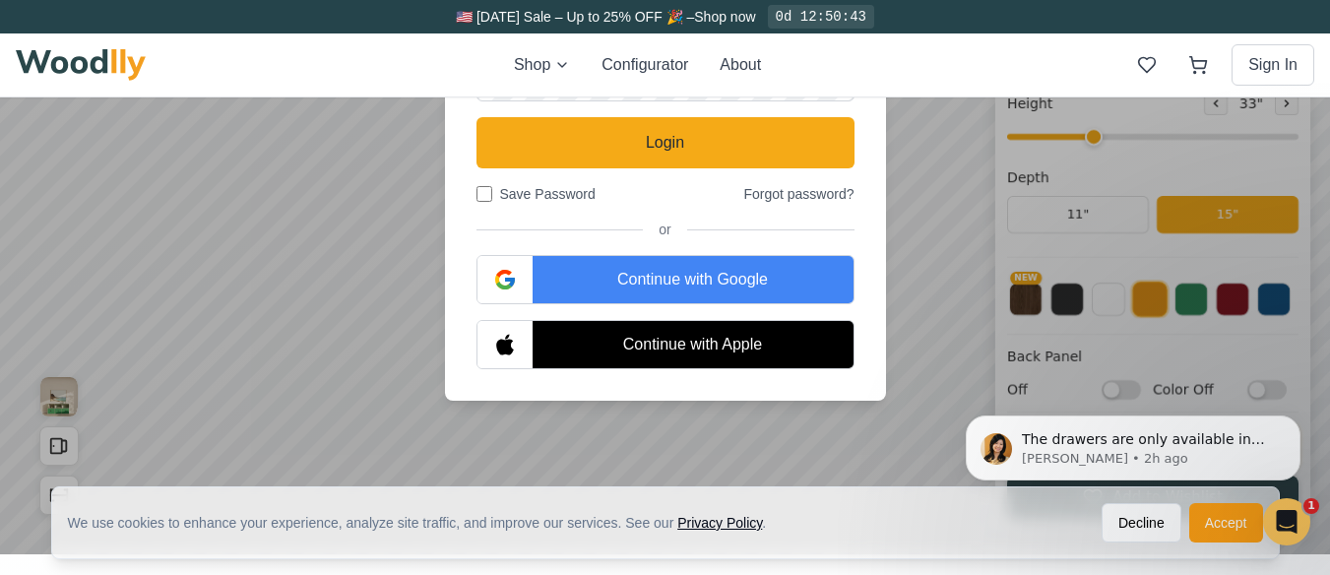
click at [784, 277] on div "Continue with Google" at bounding box center [693, 279] width 321 height 47
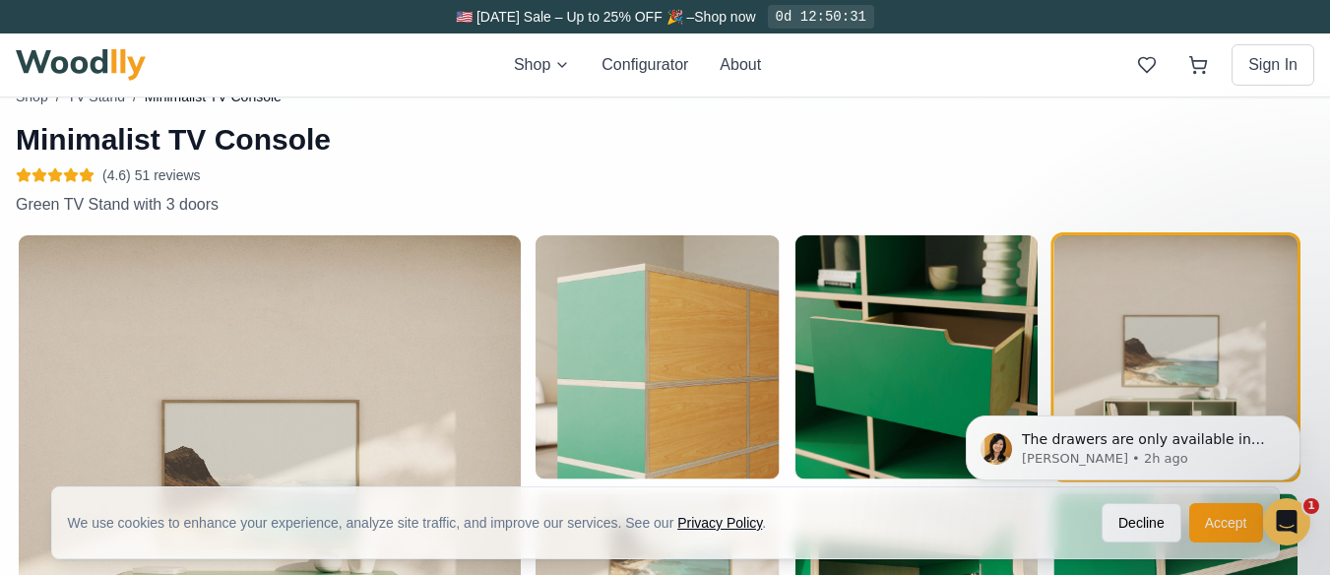
scroll to position [689, 0]
